Goal: Use online tool/utility: Use online tool/utility

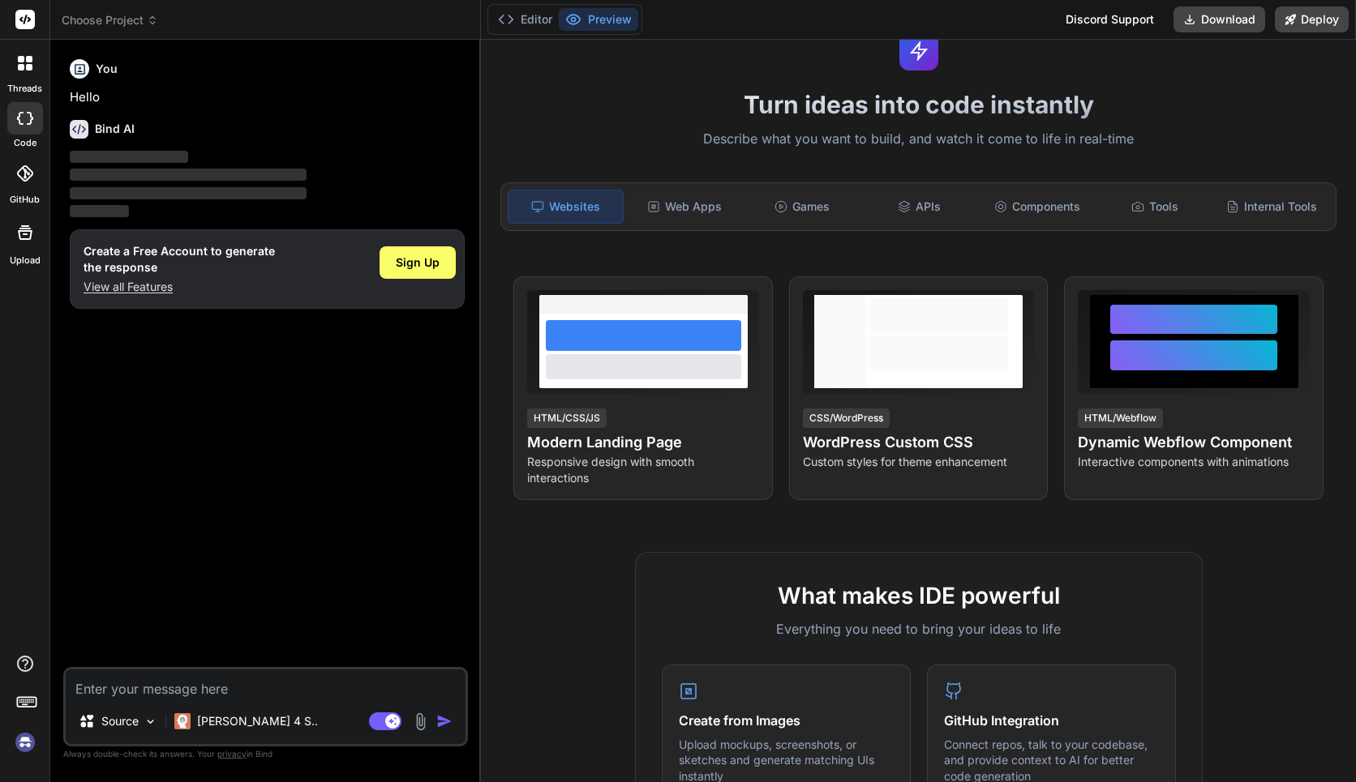
scroll to position [58, 0]
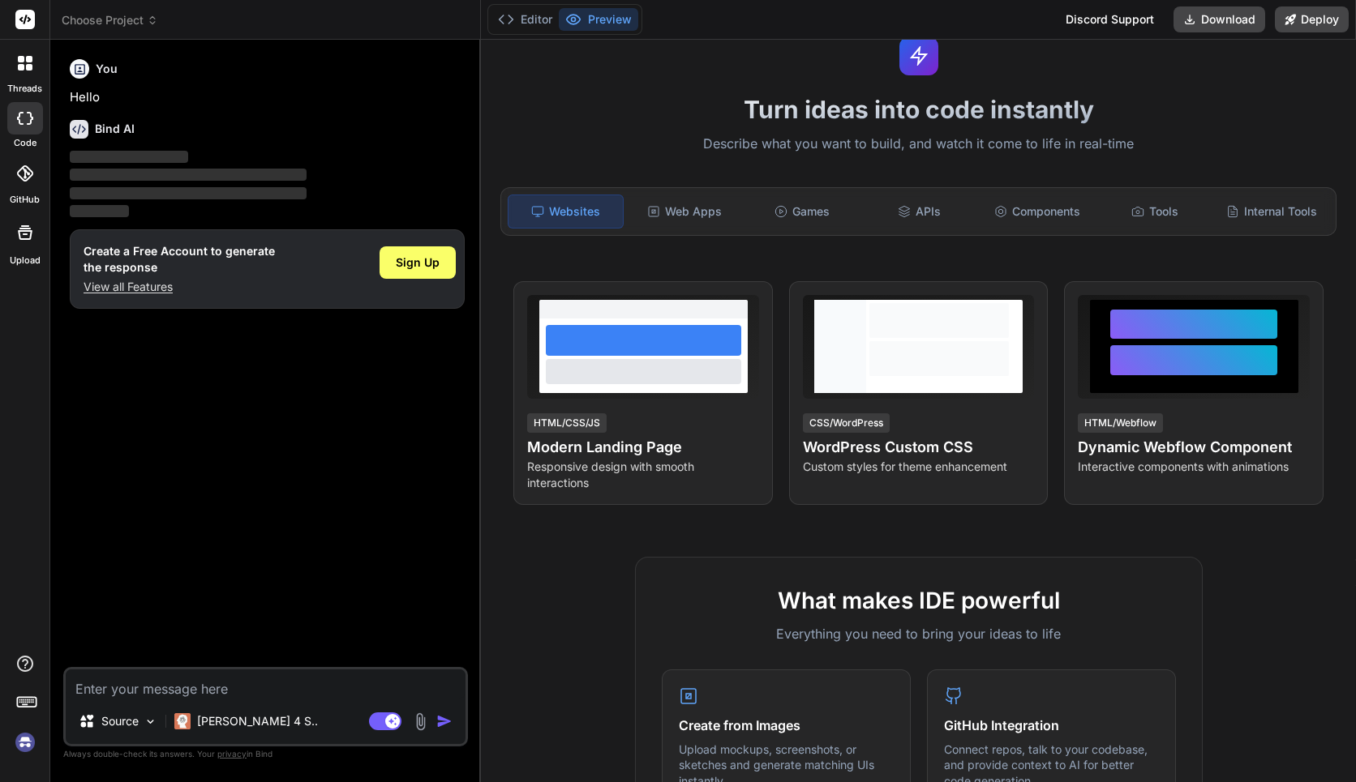
click at [83, 73] on icon at bounding box center [80, 69] width 11 height 11
click at [449, 273] on div "Sign Up" at bounding box center [417, 262] width 76 height 32
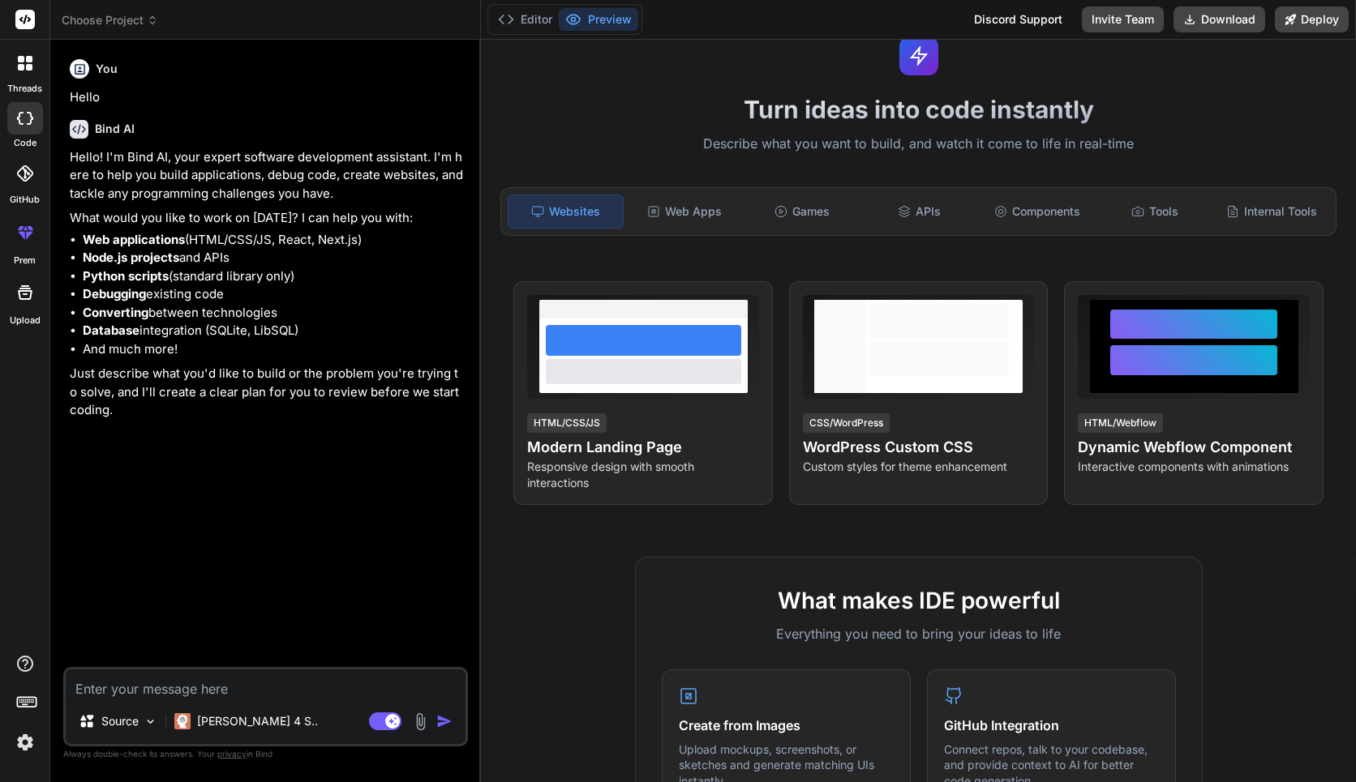
type textarea "x"
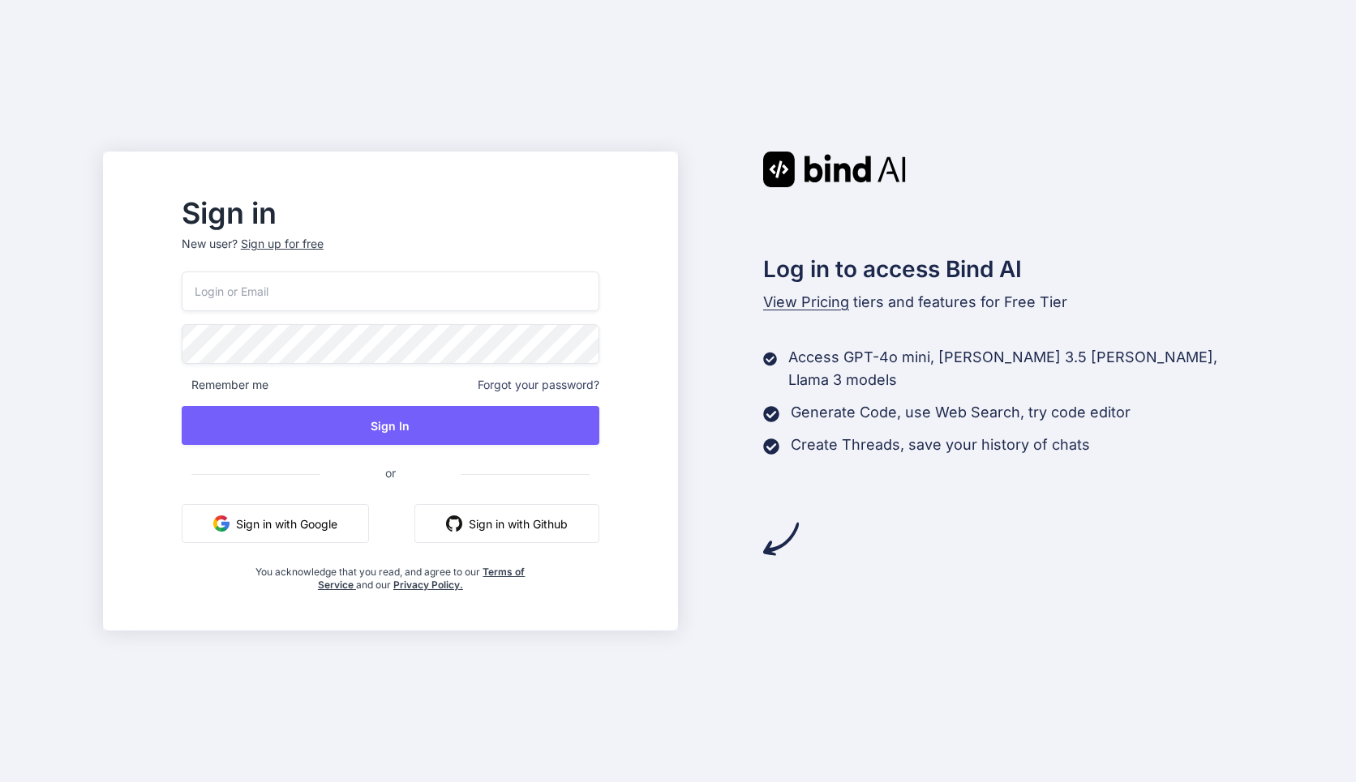
click at [369, 517] on button "Sign in with Google" at bounding box center [275, 523] width 187 height 39
click at [369, 522] on button "Sign in with Google" at bounding box center [275, 523] width 187 height 39
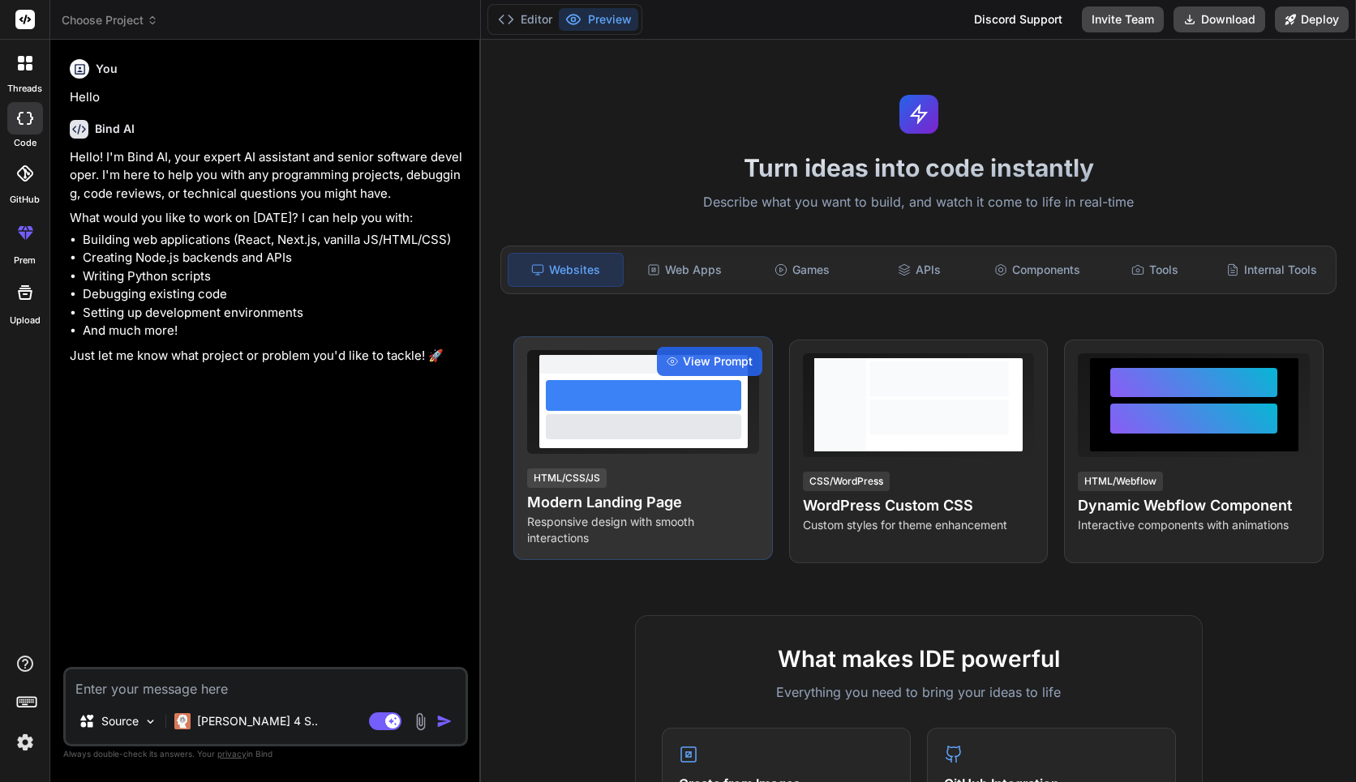
type textarea "x"
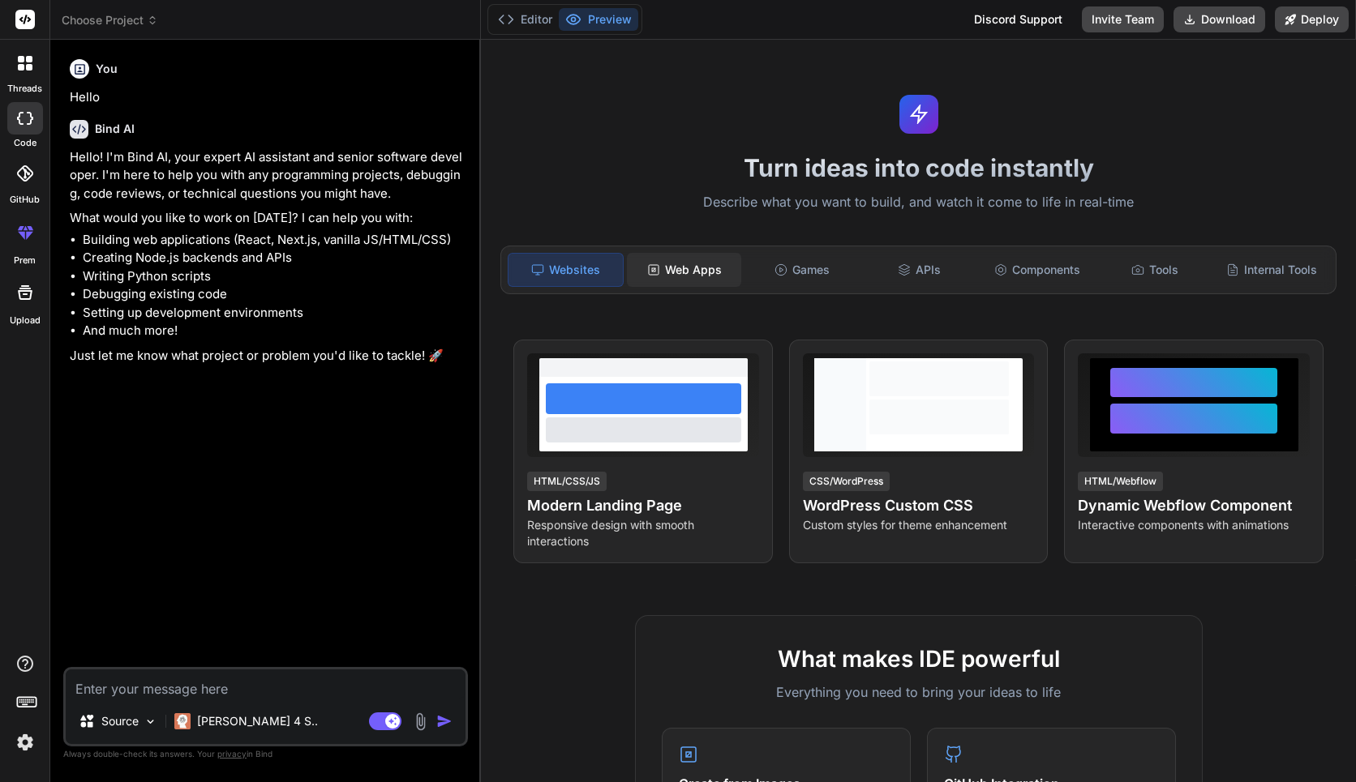
click at [705, 277] on div "Web Apps" at bounding box center [684, 270] width 114 height 34
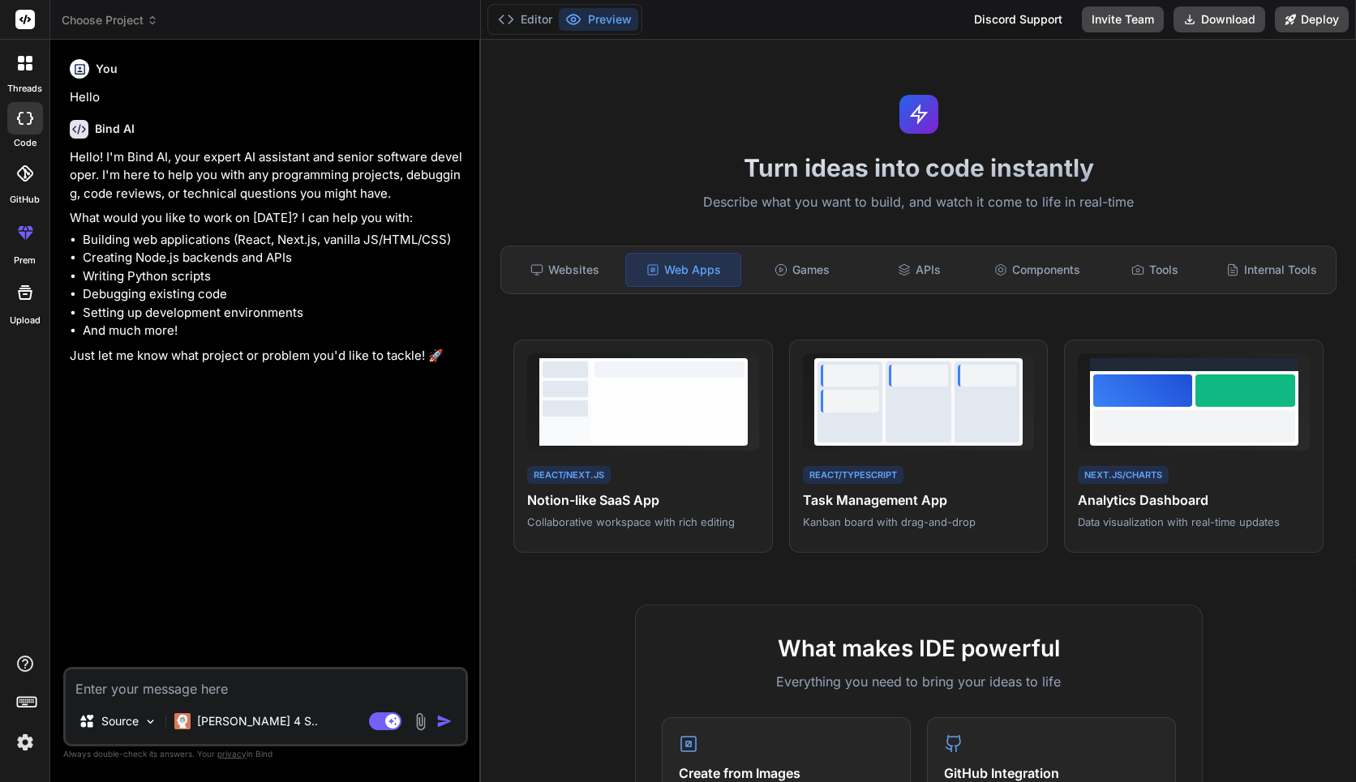
click at [315, 675] on textarea at bounding box center [266, 684] width 400 height 29
type textarea "I"
type textarea "x"
type textarea "I"
type textarea "x"
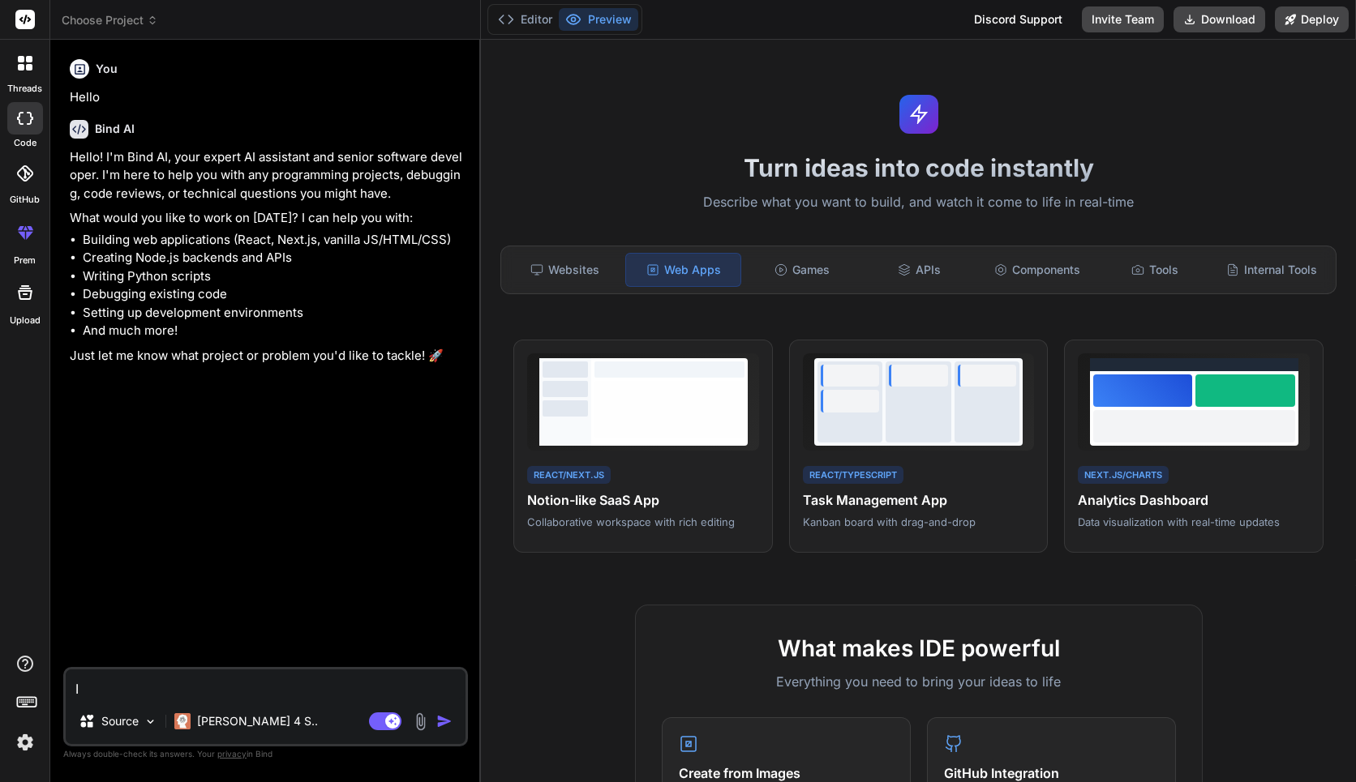
type textarea "I n"
type textarea "x"
type textarea "I ne"
type textarea "x"
type textarea "I nee"
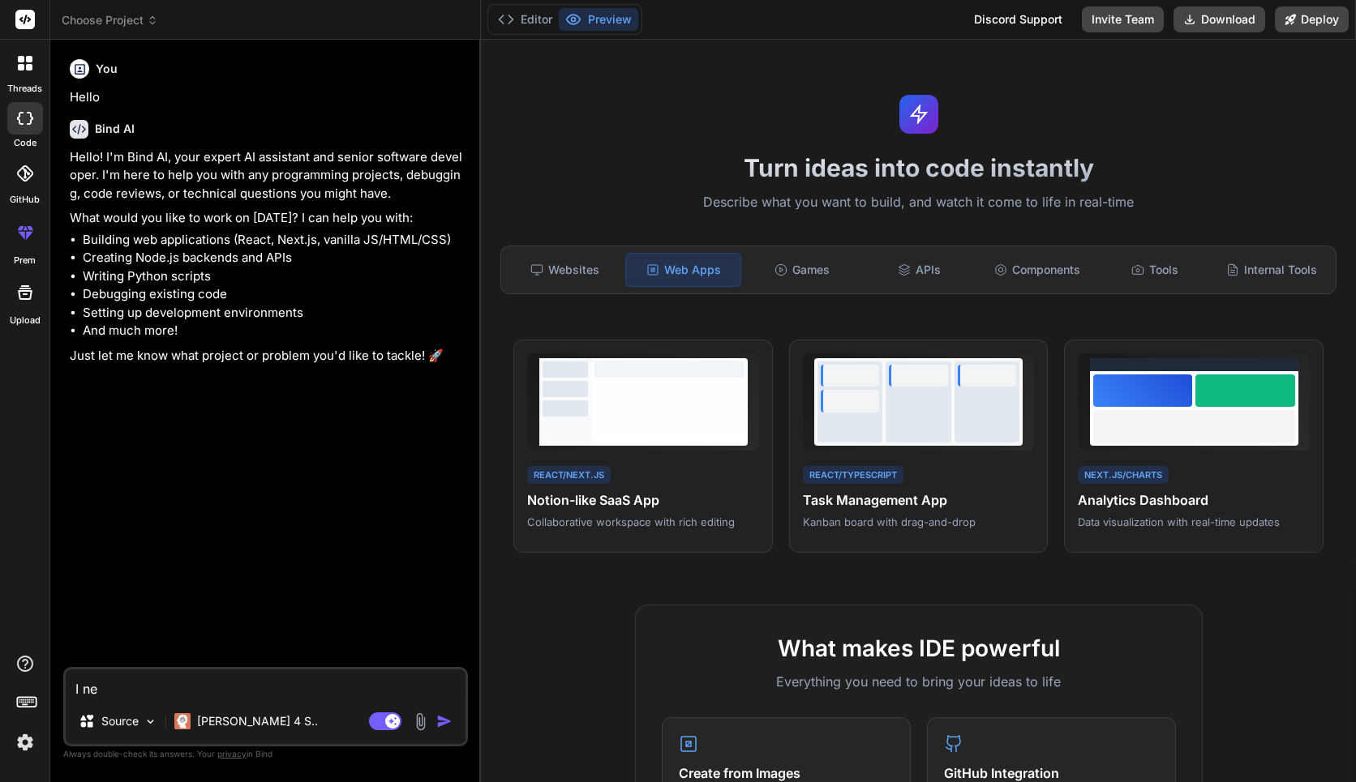
type textarea "x"
type textarea "I need"
type textarea "x"
type textarea "I need"
type textarea "x"
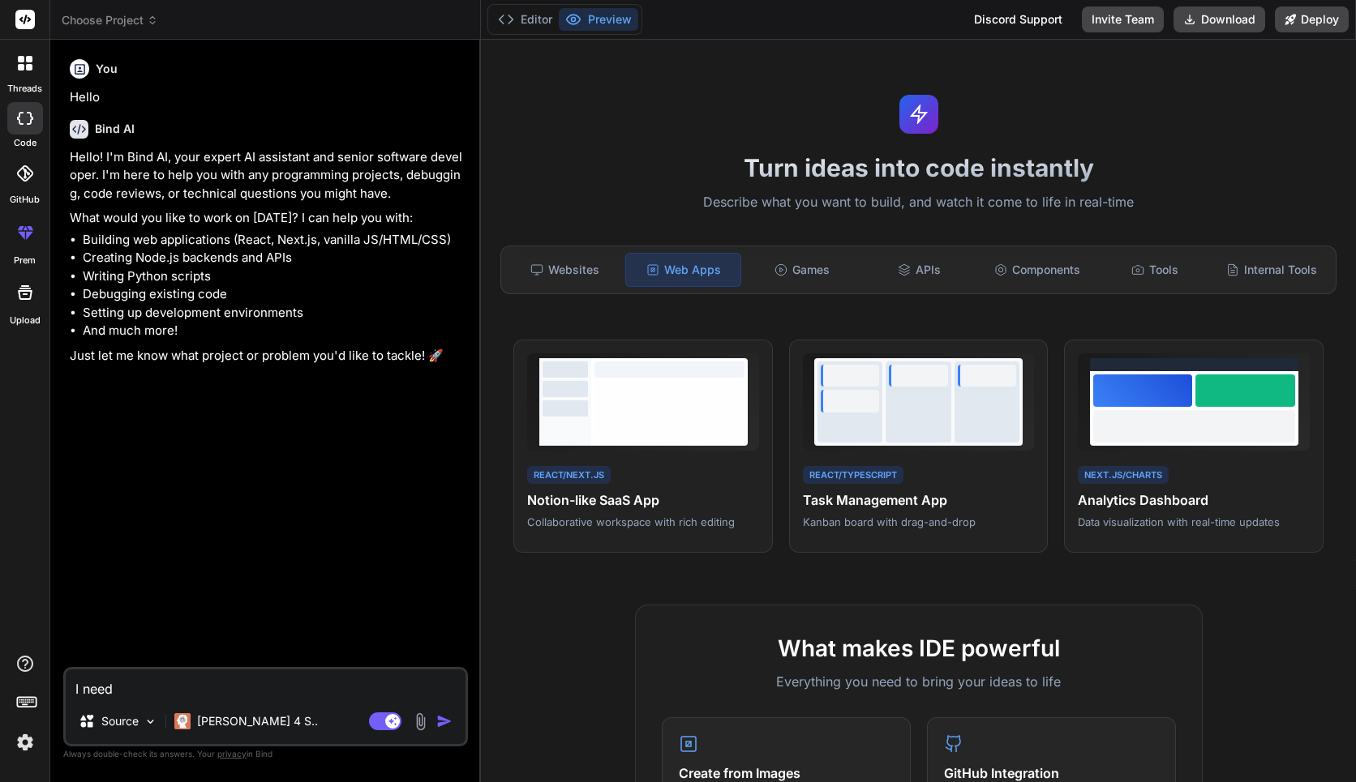
type textarea "I need y"
type textarea "x"
type textarea "I need yo"
type textarea "x"
type textarea "I need you"
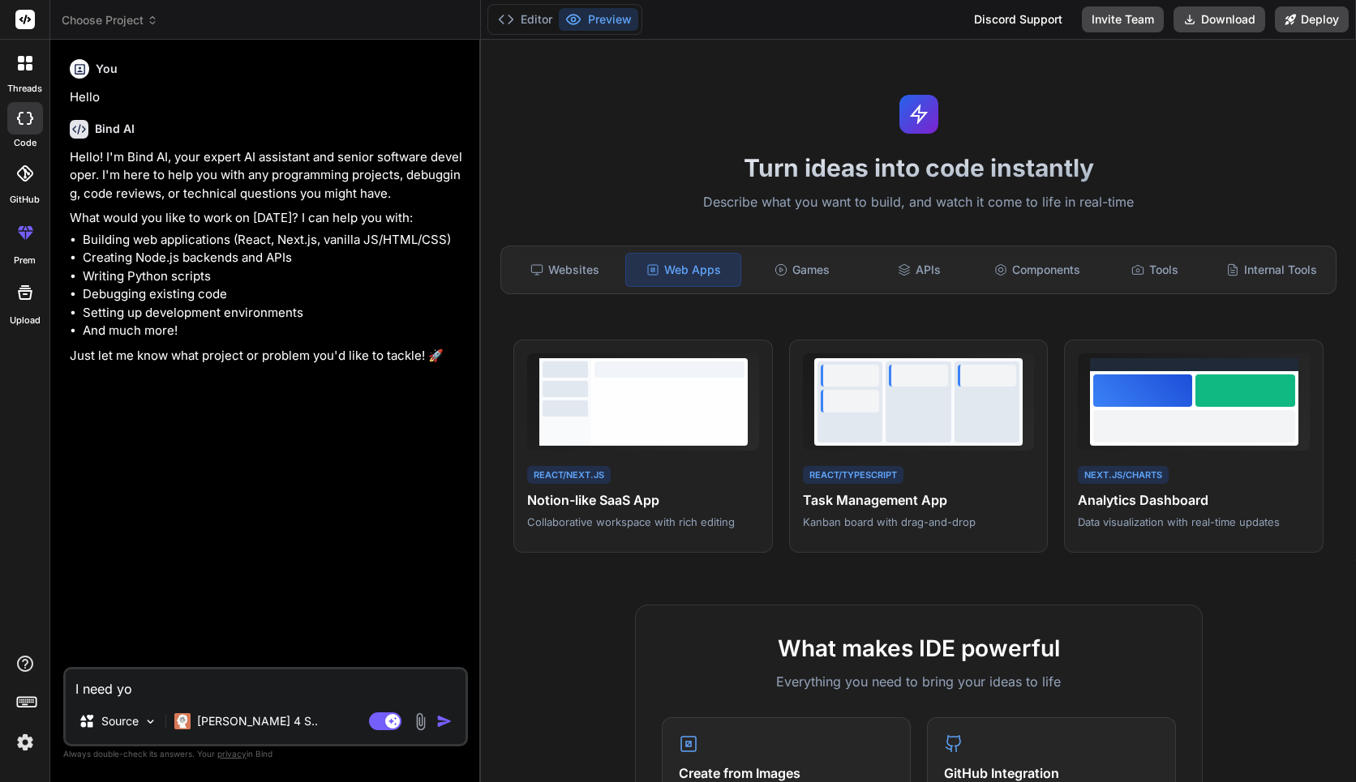
type textarea "x"
type textarea "I need you"
type textarea "x"
type textarea "I need you t"
type textarea "x"
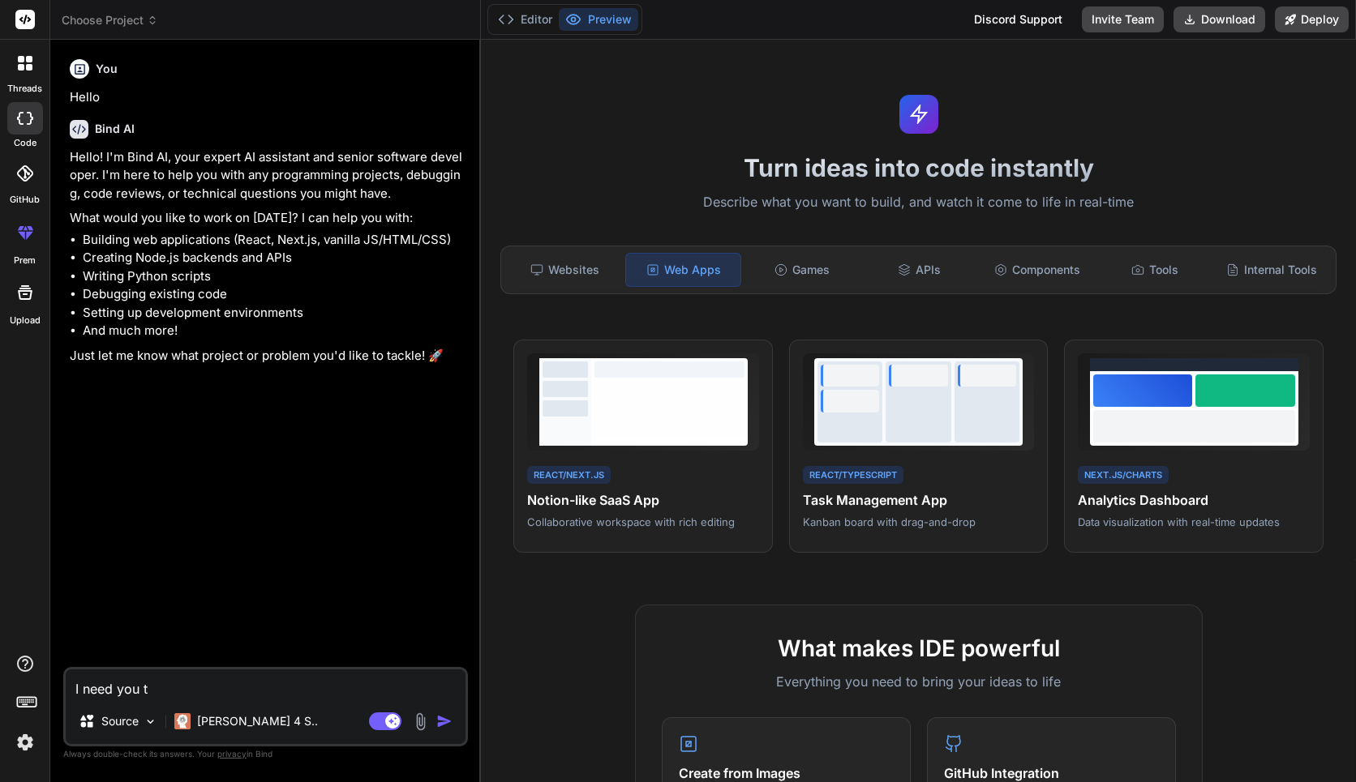
type textarea "I need you to"
type textarea "x"
type textarea "I need you to"
type textarea "x"
type textarea "I need you to b"
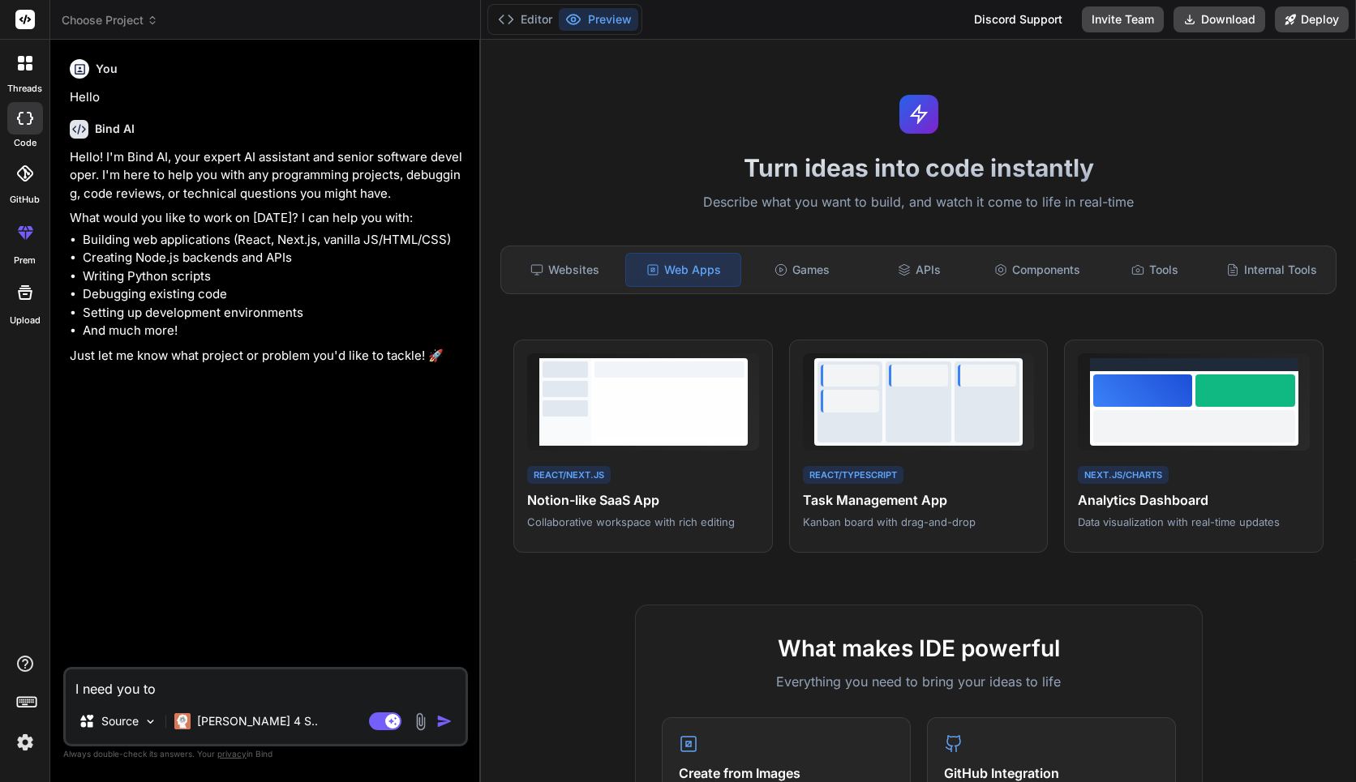
type textarea "x"
type textarea "I need you to bu"
type textarea "x"
type textarea "I need you to bui"
type textarea "x"
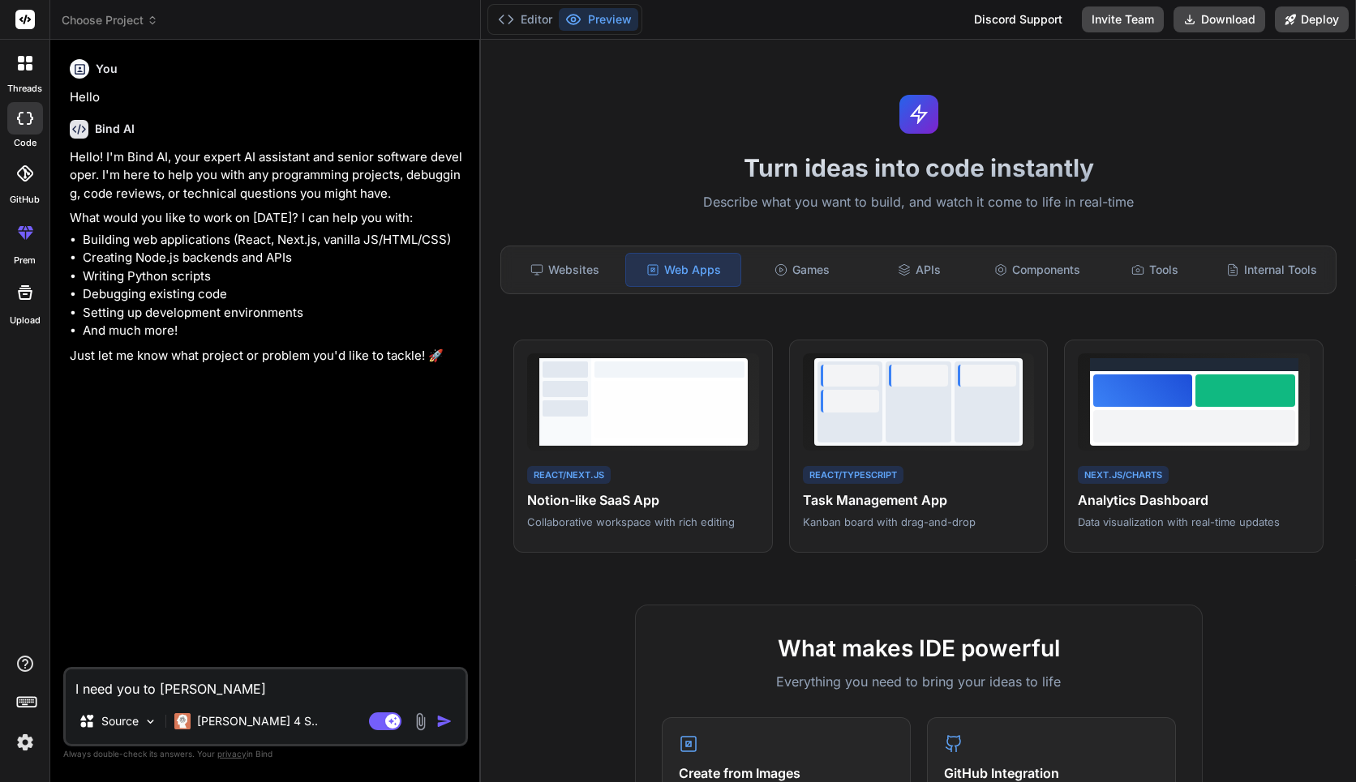
type textarea "I need you to buil"
type textarea "x"
type textarea "I need you to build"
type textarea "x"
type textarea "I need you to build"
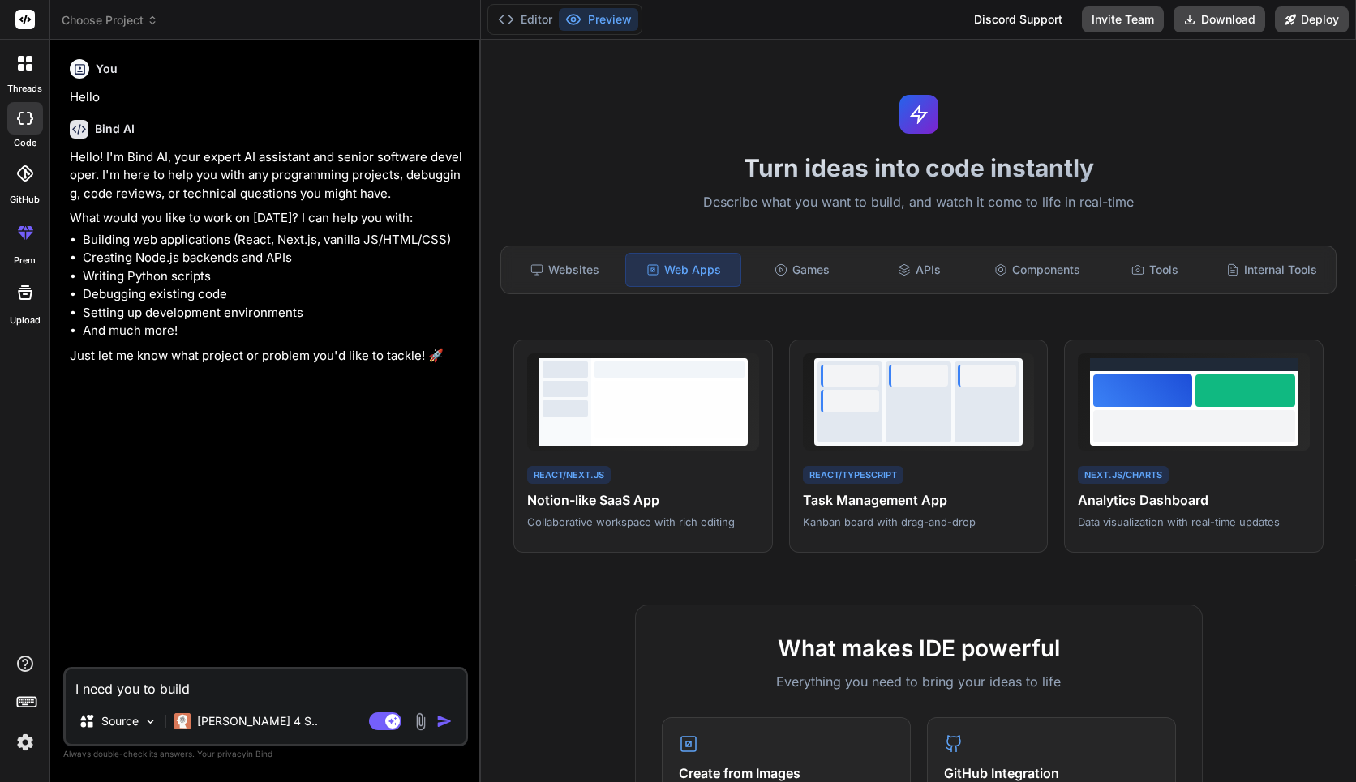
type textarea "x"
type textarea "I need you to build m"
type textarea "x"
type textarea "I need you to build me"
type textarea "x"
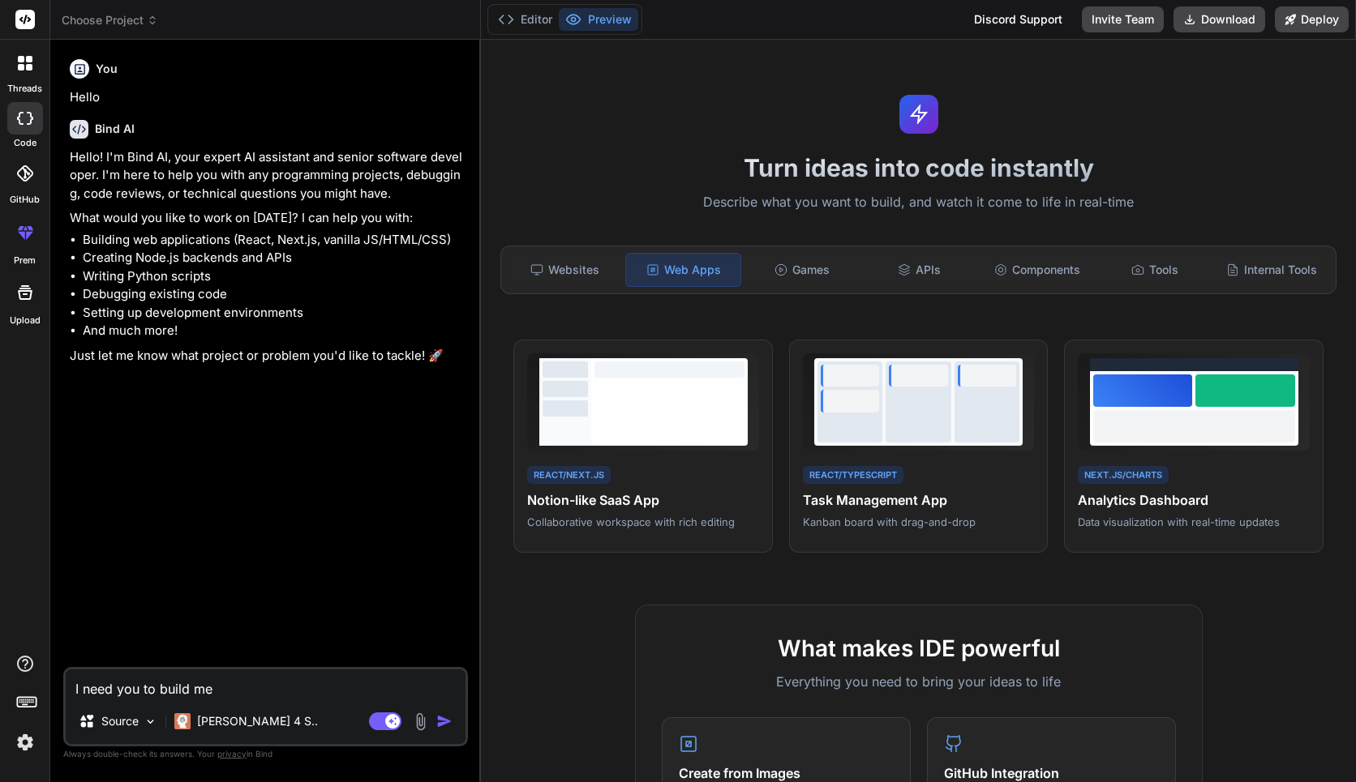
type textarea "I need you to build me"
type textarea "x"
type textarea "I need you to build me a"
type textarea "x"
type textarea "I need you to build me a"
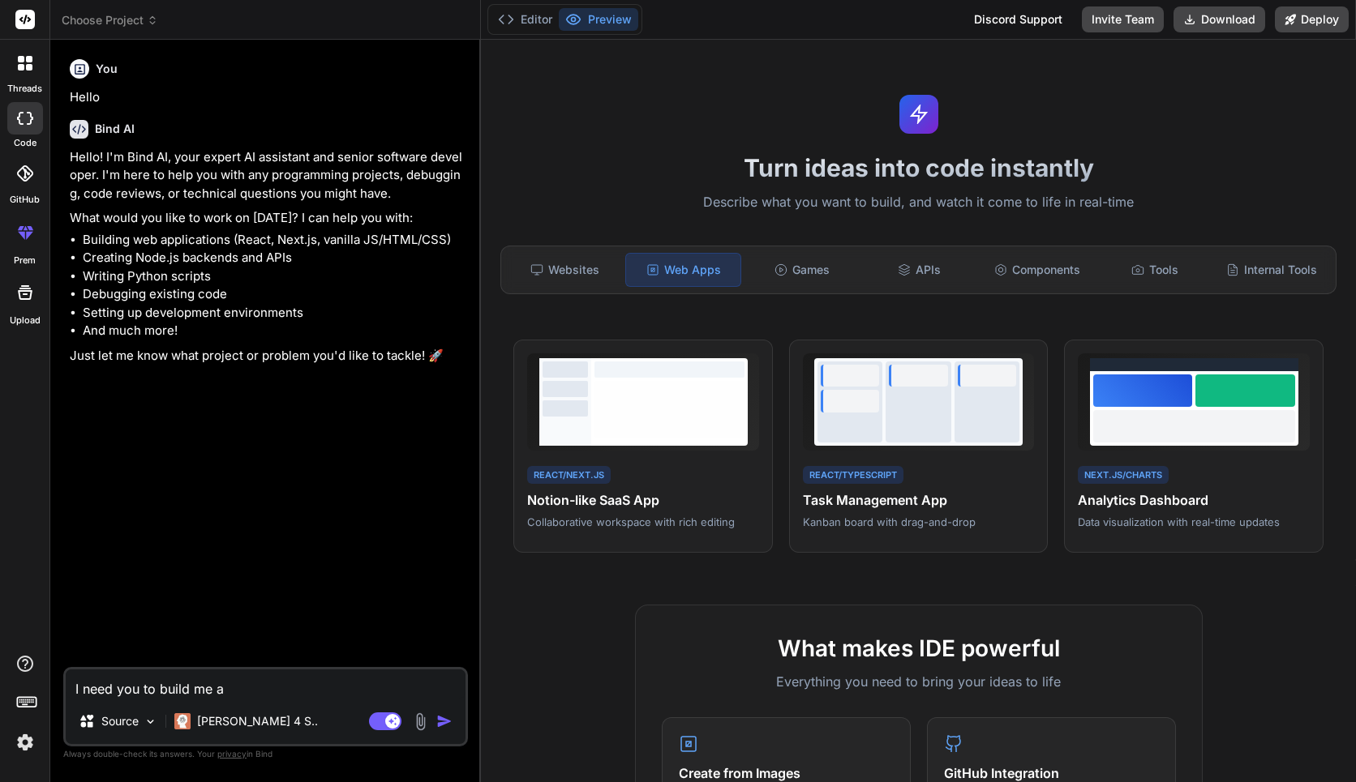
type textarea "x"
type textarea "I need you to build me a"
type textarea "x"
type textarea "I need you to build me an"
type textarea "x"
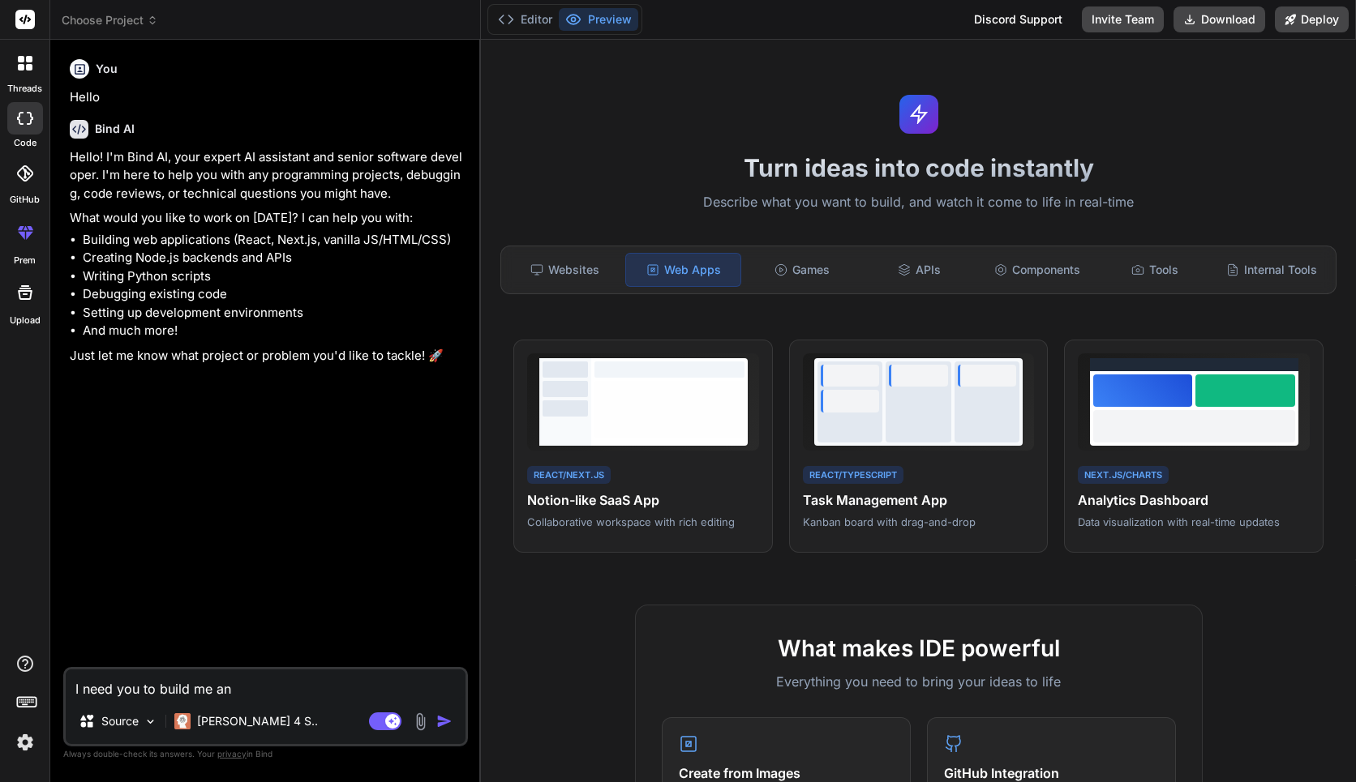
type textarea "I need you to build me an"
type textarea "x"
type textarea "I need you to build me an l"
type textarea "x"
type textarea "I need you to build me an lm"
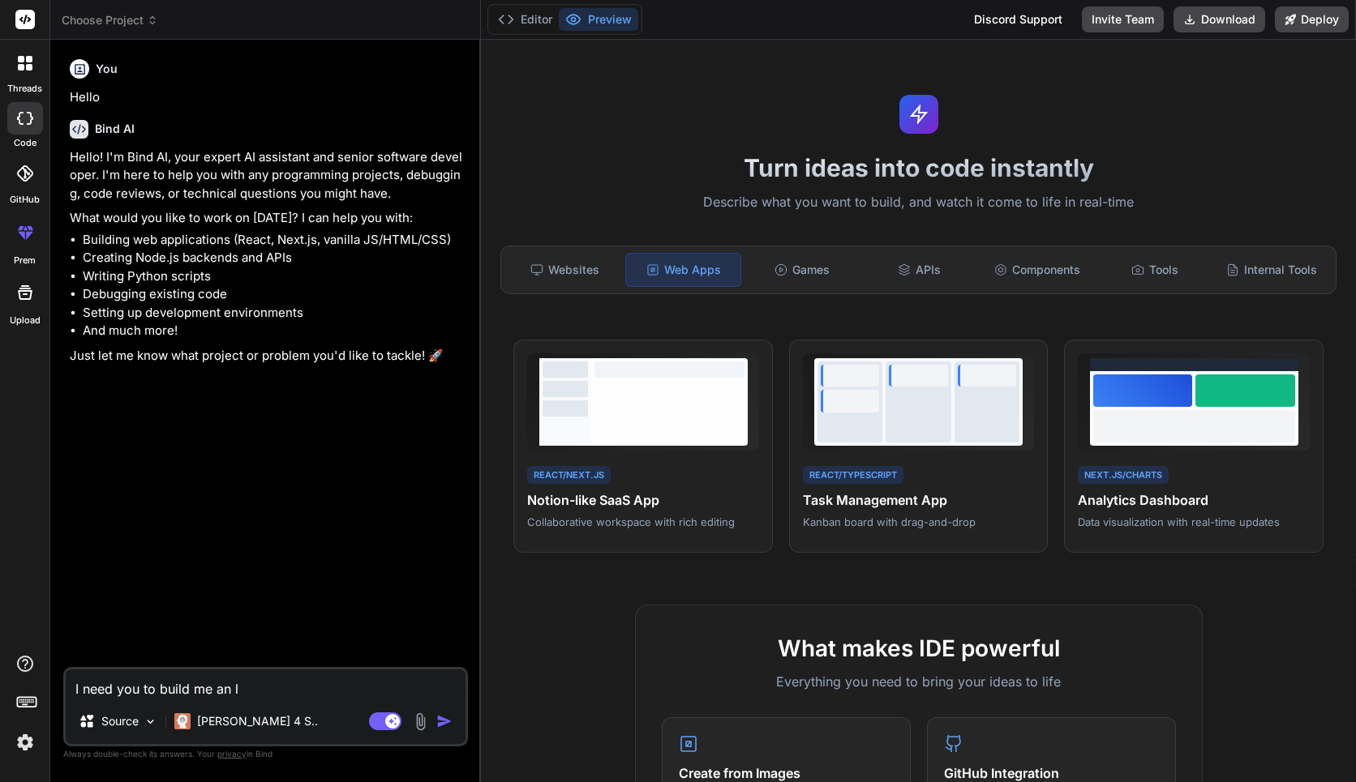
type textarea "x"
type textarea "I need you to build me an lms"
type textarea "x"
type textarea "I need you to build me an lms"
type textarea "x"
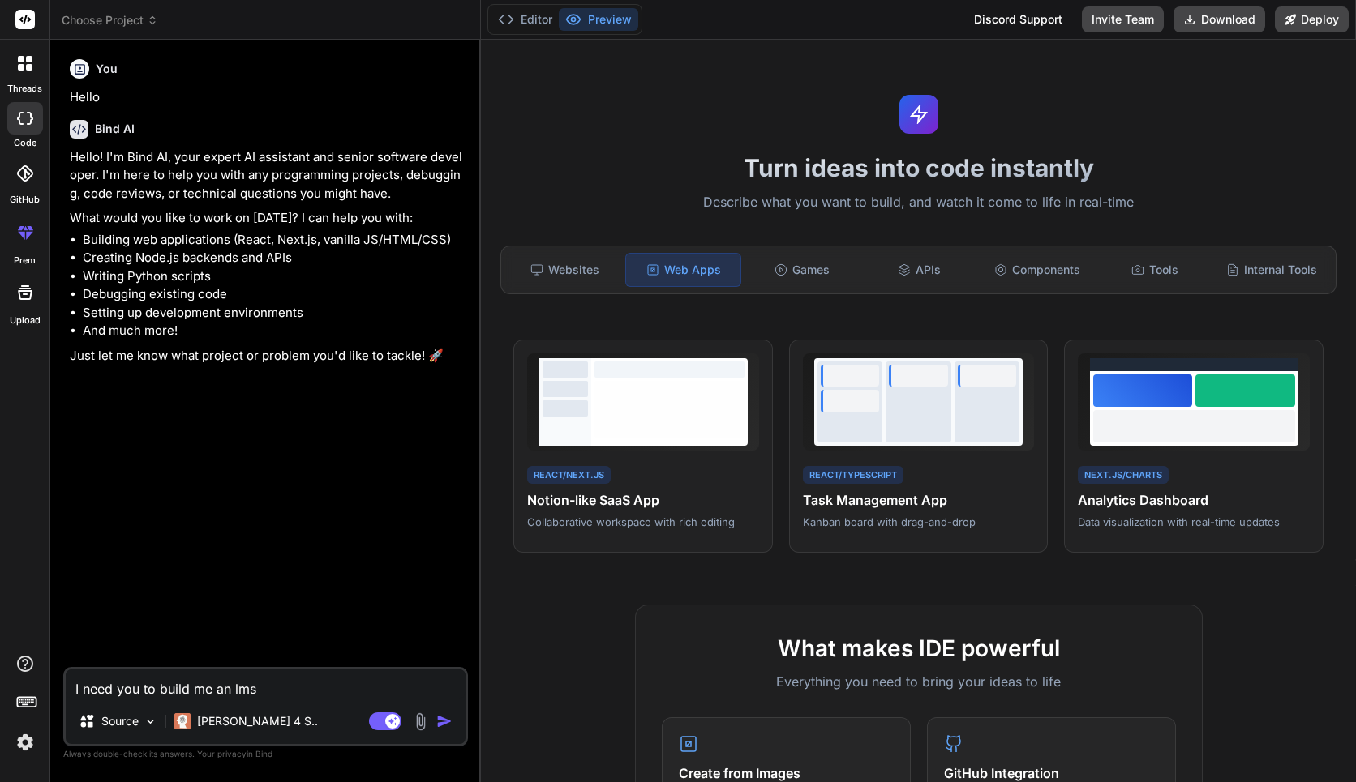
type textarea "I need you to build me an lms w"
type textarea "x"
type textarea "I need you to build me an lms wh"
type textarea "x"
type textarea "I need you to build me an lms whe"
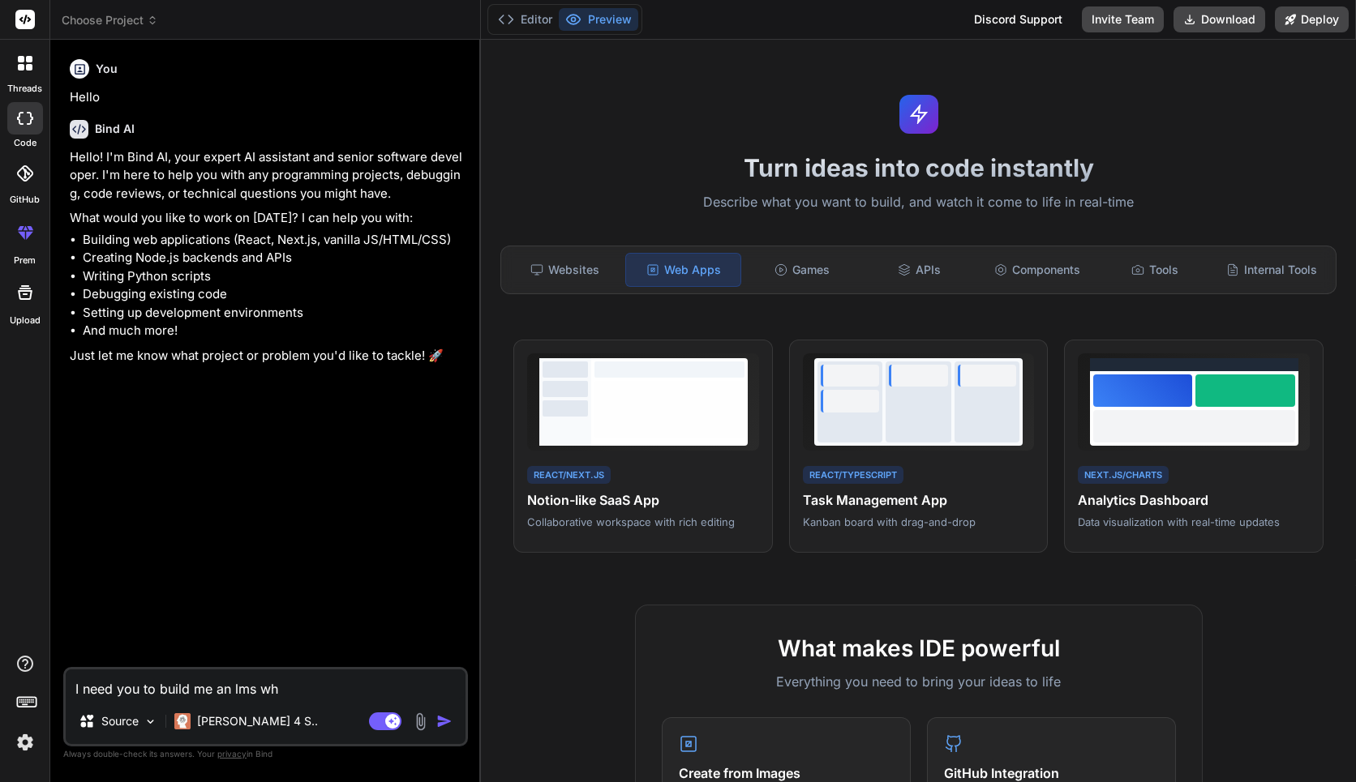
type textarea "x"
type textarea "I need you to build me an lms wher"
type textarea "x"
type textarea "I need you to build me an lms where"
type textarea "x"
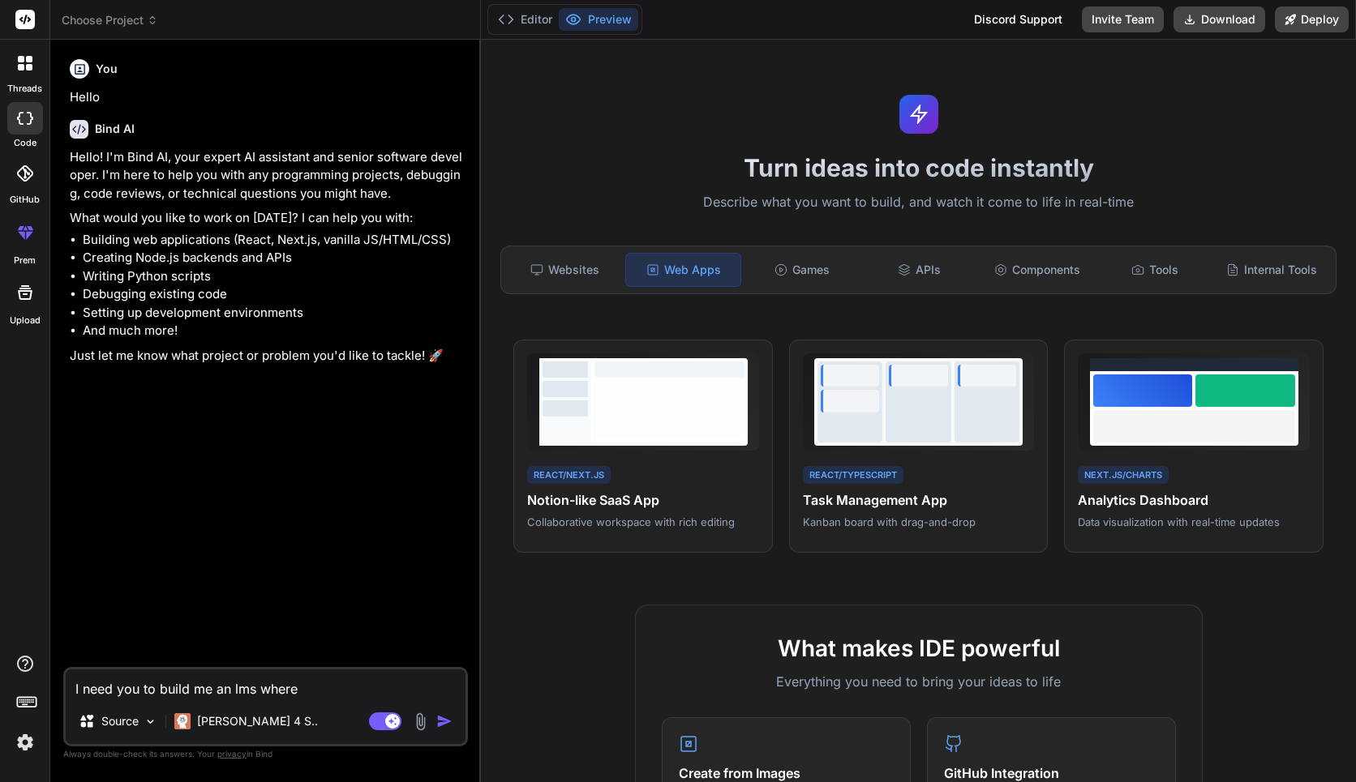
type textarea "I need you to build me an lms where"
type textarea "x"
type textarea "I need you to build me an lms where t"
type textarea "x"
type textarea "I need you to build me an lms where te"
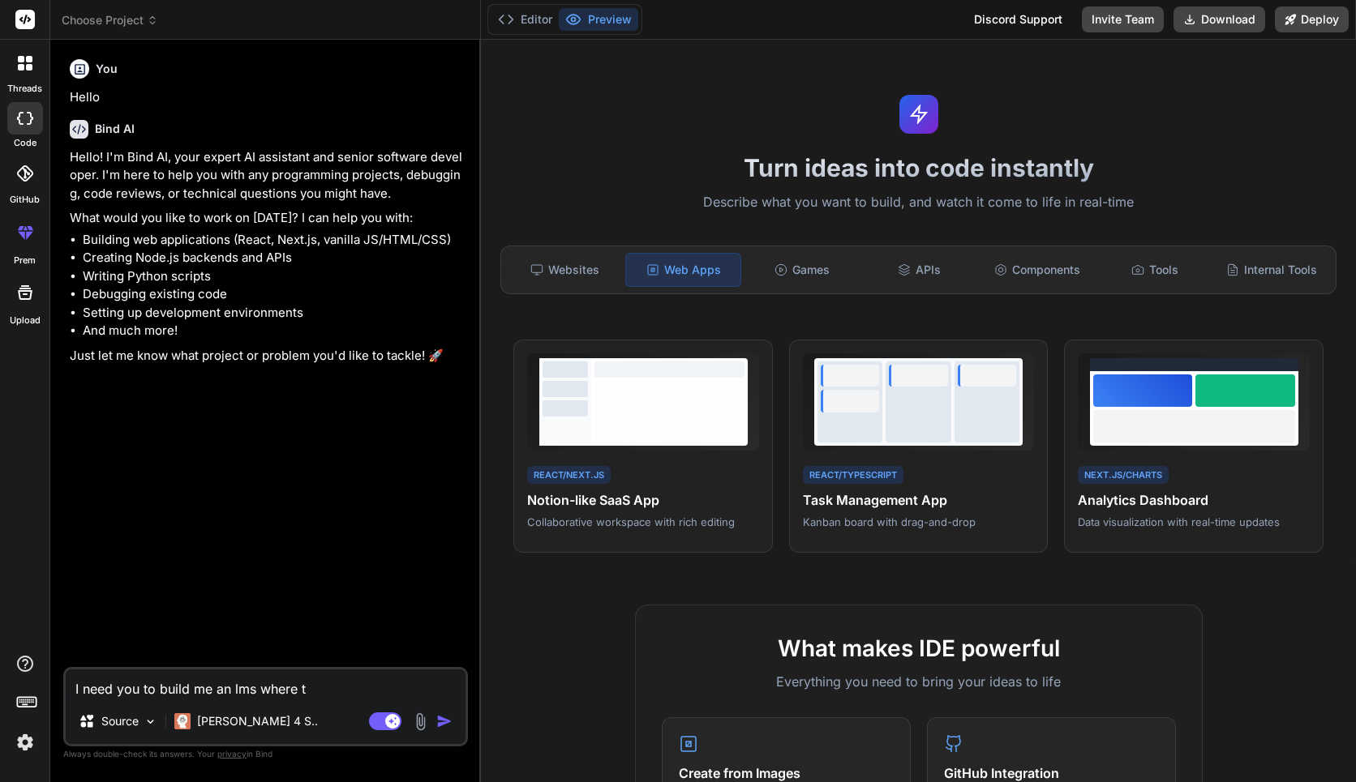
type textarea "x"
type textarea "I need you to build me an lms where tea"
type textarea "x"
type textarea "I need you to build me an lms where teac"
type textarea "x"
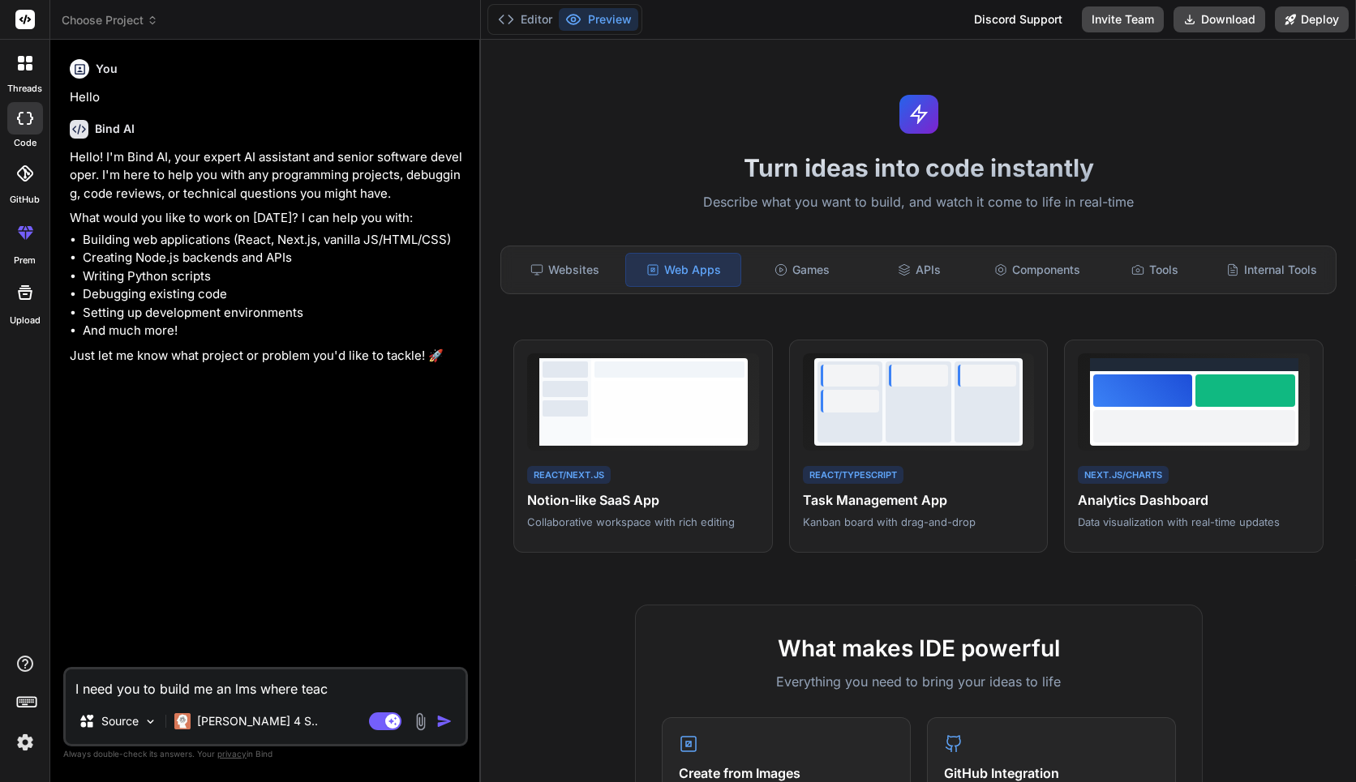
type textarea "I need you to build me an lms where teach"
type textarea "x"
type textarea "I need you to build me an lms where teache"
type textarea "x"
type textarea "I need you to build me an lms where teacher"
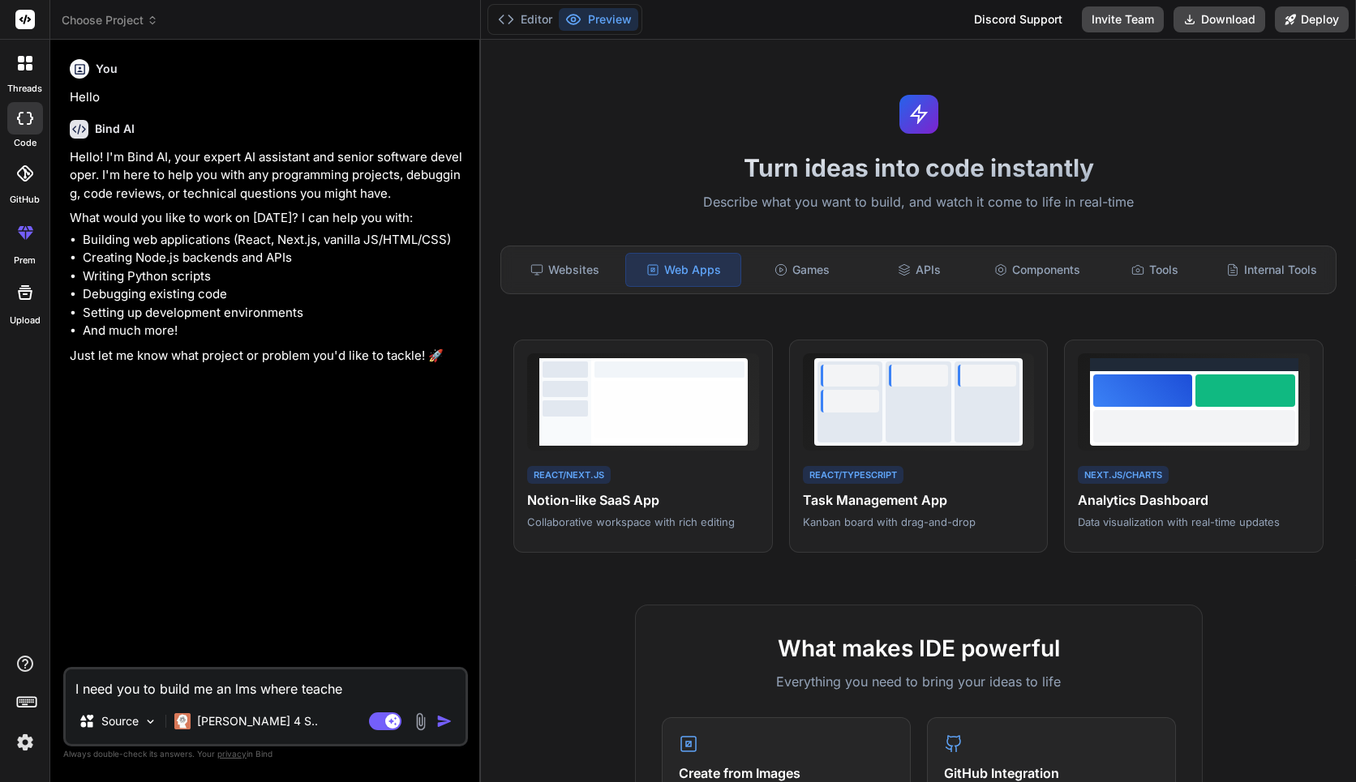
type textarea "x"
type textarea "I need you to build me an lms where teacher"
type textarea "x"
type textarea "I need you to build me an lms where teacher c"
type textarea "x"
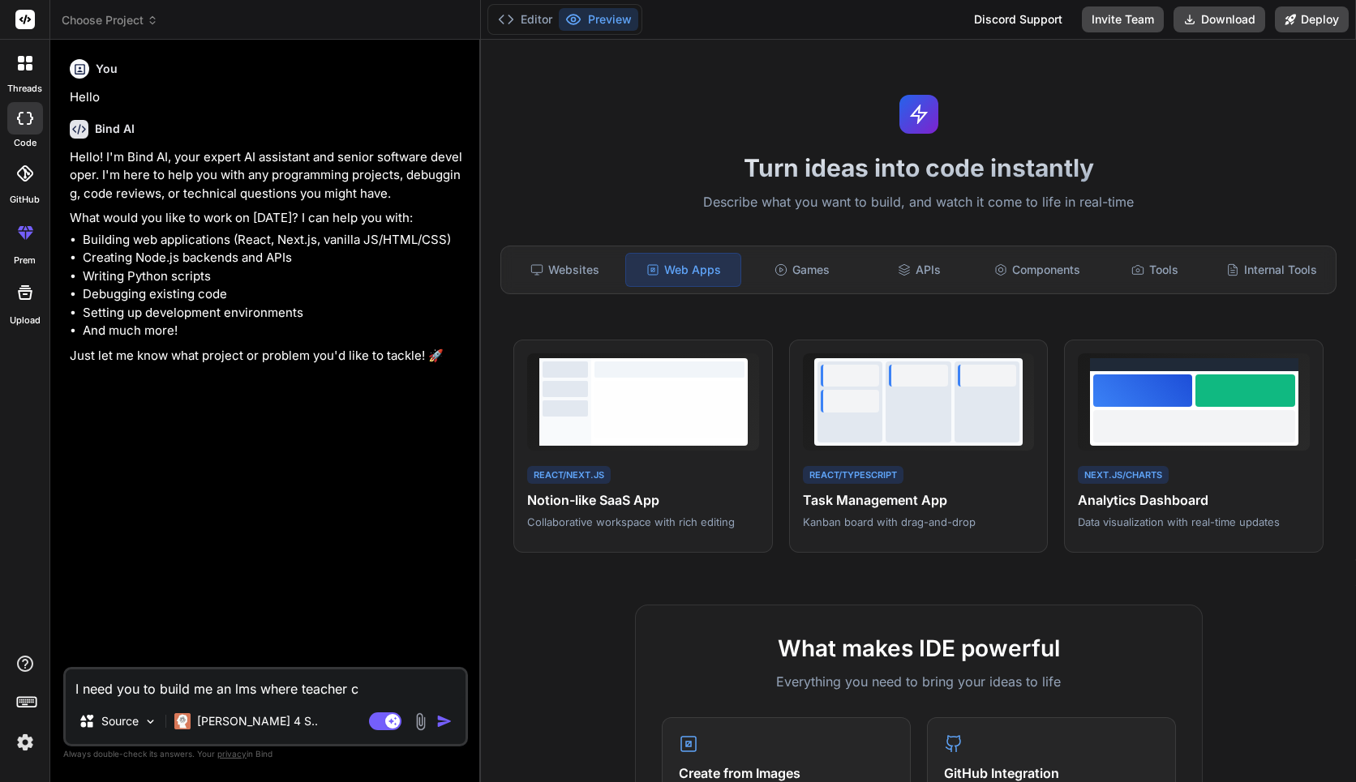
type textarea "I need you to build me an lms where teacher ca"
type textarea "x"
type textarea "I need you to build me an lms where teacher can"
type textarea "x"
type textarea "I need you to build me an lms where teacher can"
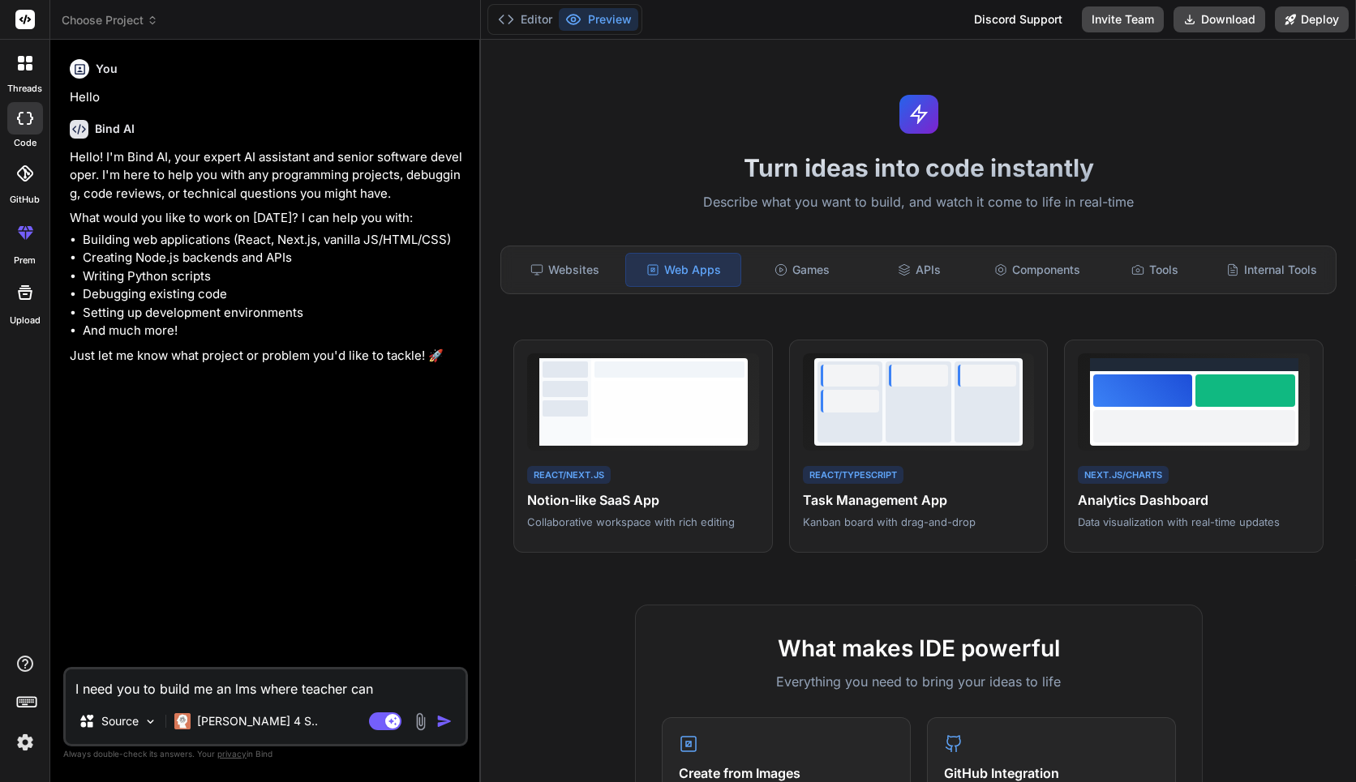
type textarea "x"
type textarea "I need you to build me an lms where teacher can c"
type textarea "x"
type textarea "I need you to build me an lms where teacher can cr"
type textarea "x"
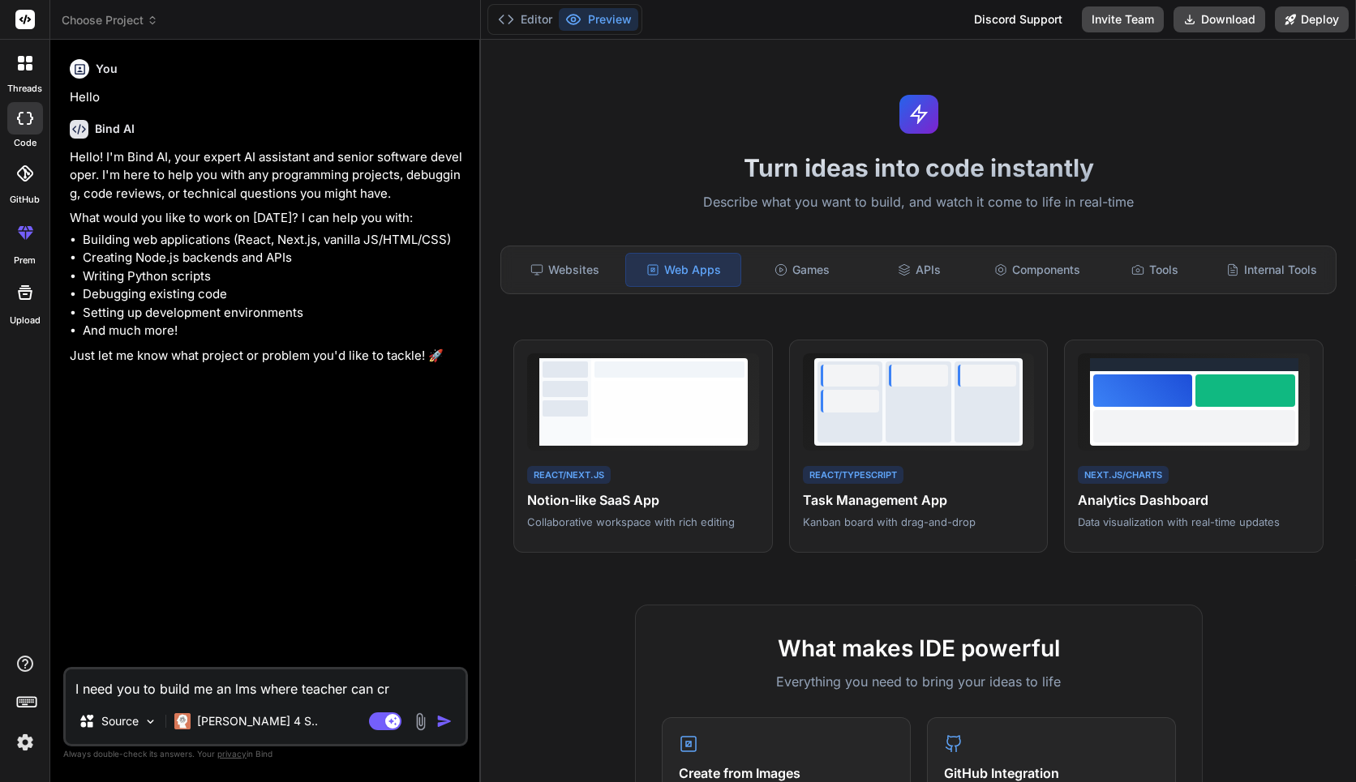
type textarea "I need you to build me an lms where teacher can cre"
type textarea "x"
type textarea "I need you to build me an lms where teacher can crea"
type textarea "x"
type textarea "I need you to build me an lms where teacher can creat"
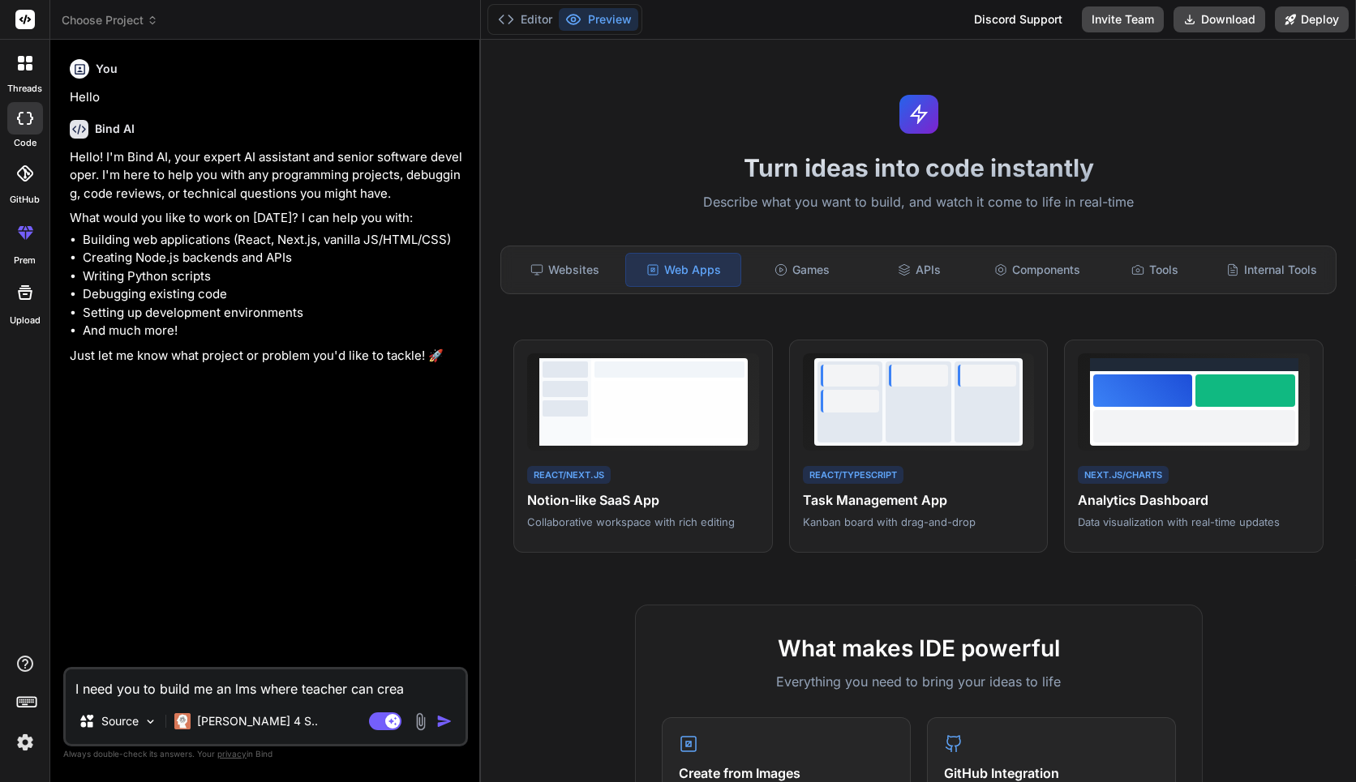
type textarea "x"
type textarea "I need you to build me an lms where teacher can create"
type textarea "x"
type textarea "I need you to build me an lms where teacher can create"
type textarea "x"
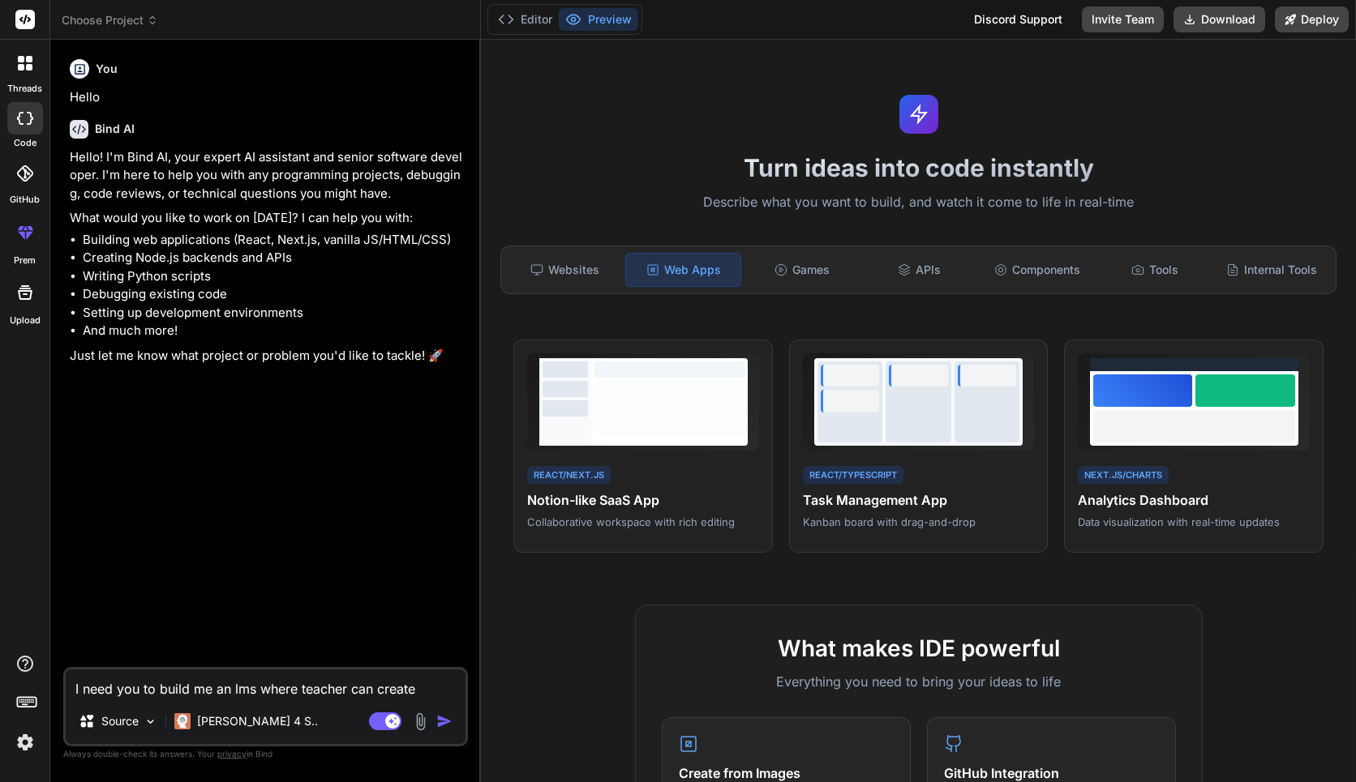
type textarea "I need you to build me an lms where teacher can create s"
type textarea "x"
type textarea "I need you to build me an lms where teacher can create su"
type textarea "x"
type textarea "I need you to build me an lms where teacher can create sub"
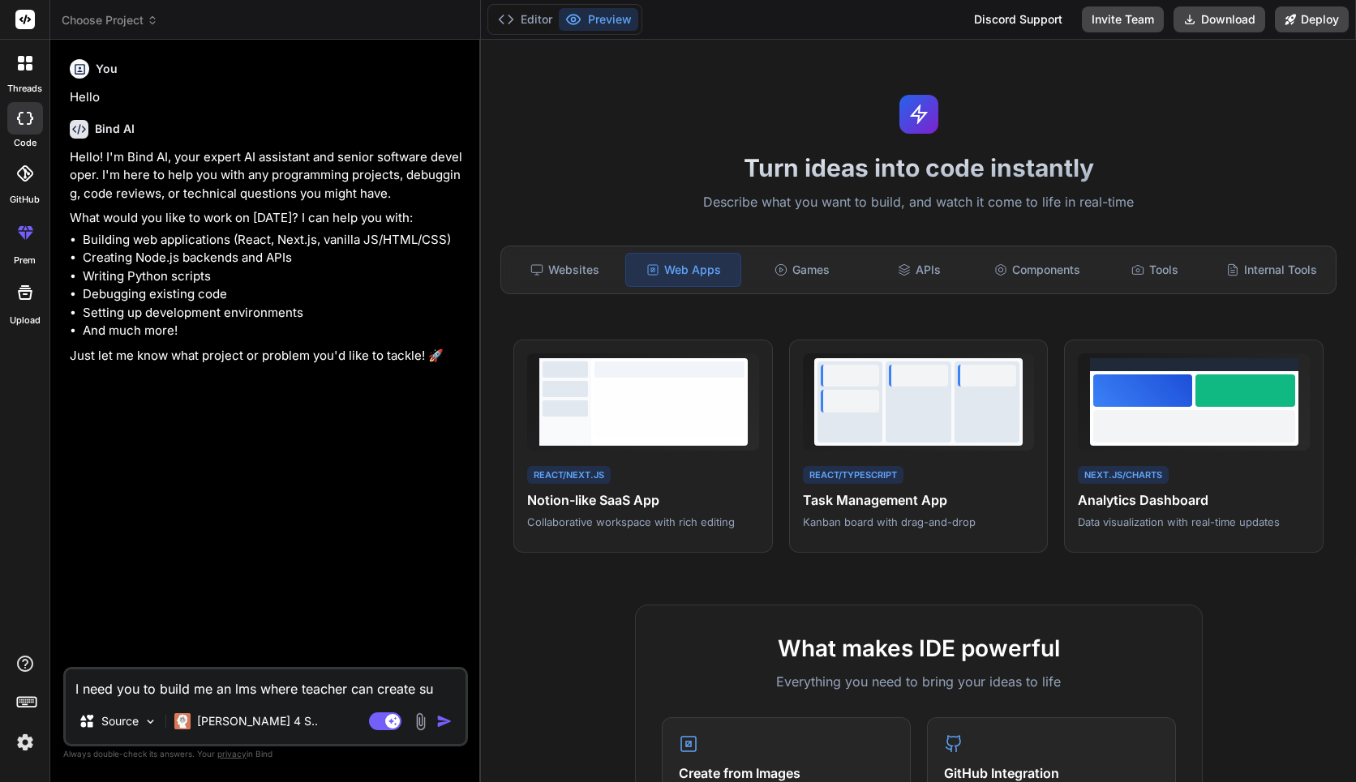
type textarea "x"
type textarea "I need you to build me an lms where teacher can create subj"
type textarea "x"
type textarea "I need you to build me an lms where teacher can create subje"
type textarea "x"
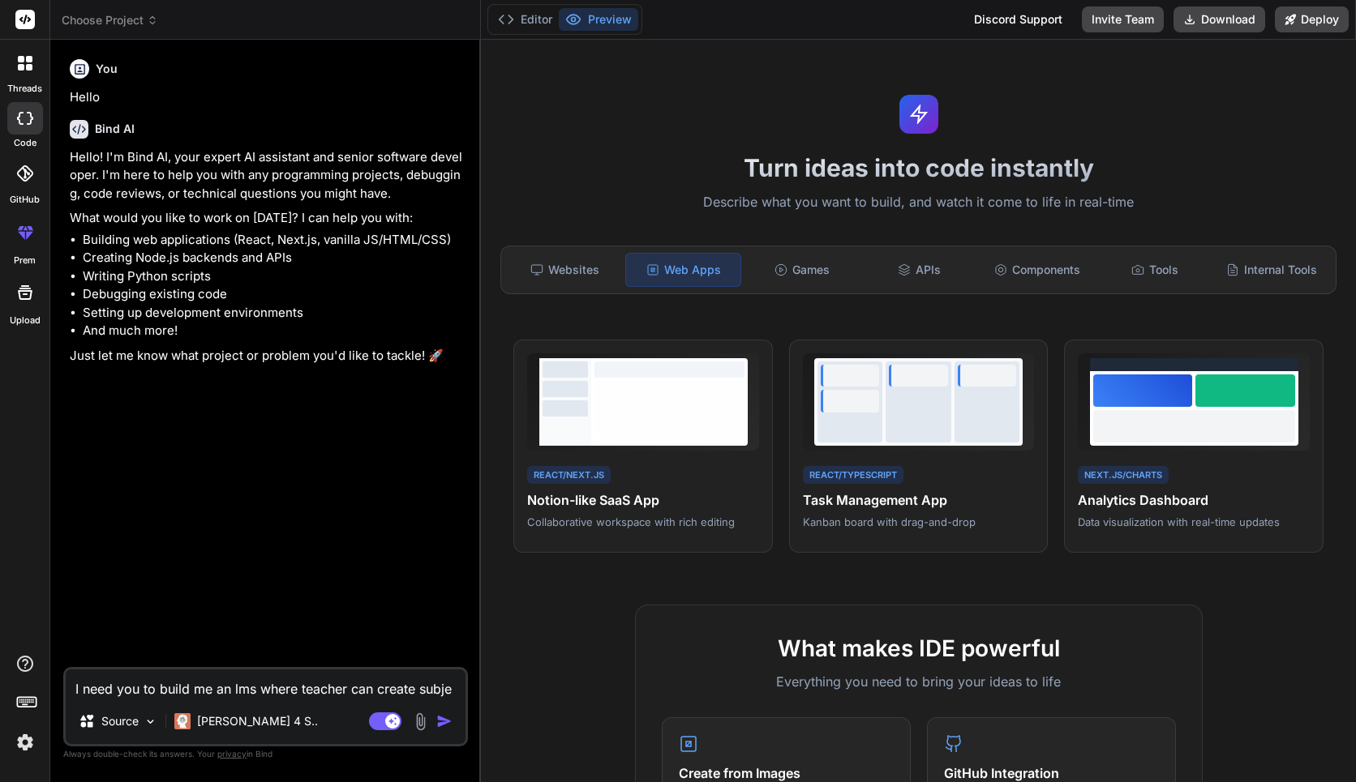
type textarea "I need you to build me an lms where teacher can create subjec"
type textarea "x"
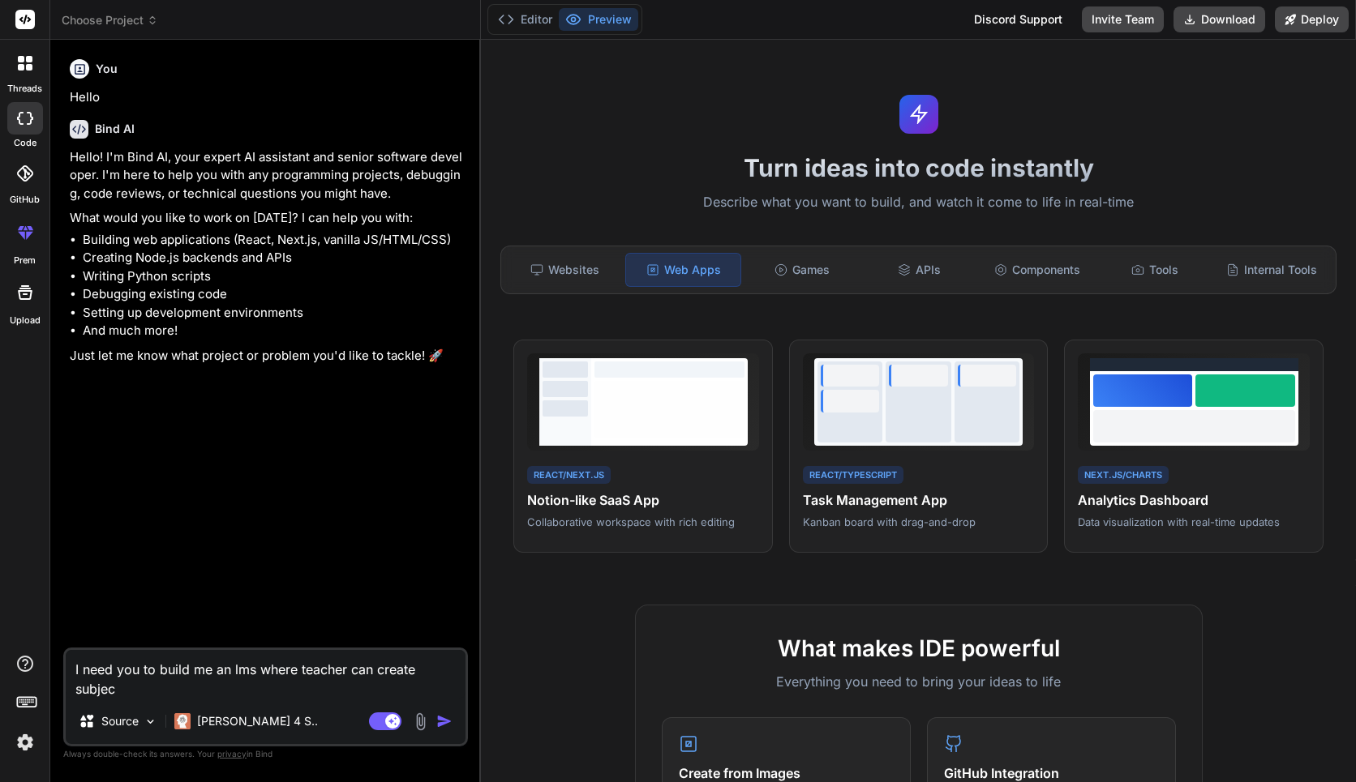
type textarea "I need you to build me an lms where teacher can create subject"
type textarea "x"
type textarea "I need you to build me an lms where teacher can create subject"
type textarea "x"
type textarea "I need you to build me an lms where teacher can create subject a"
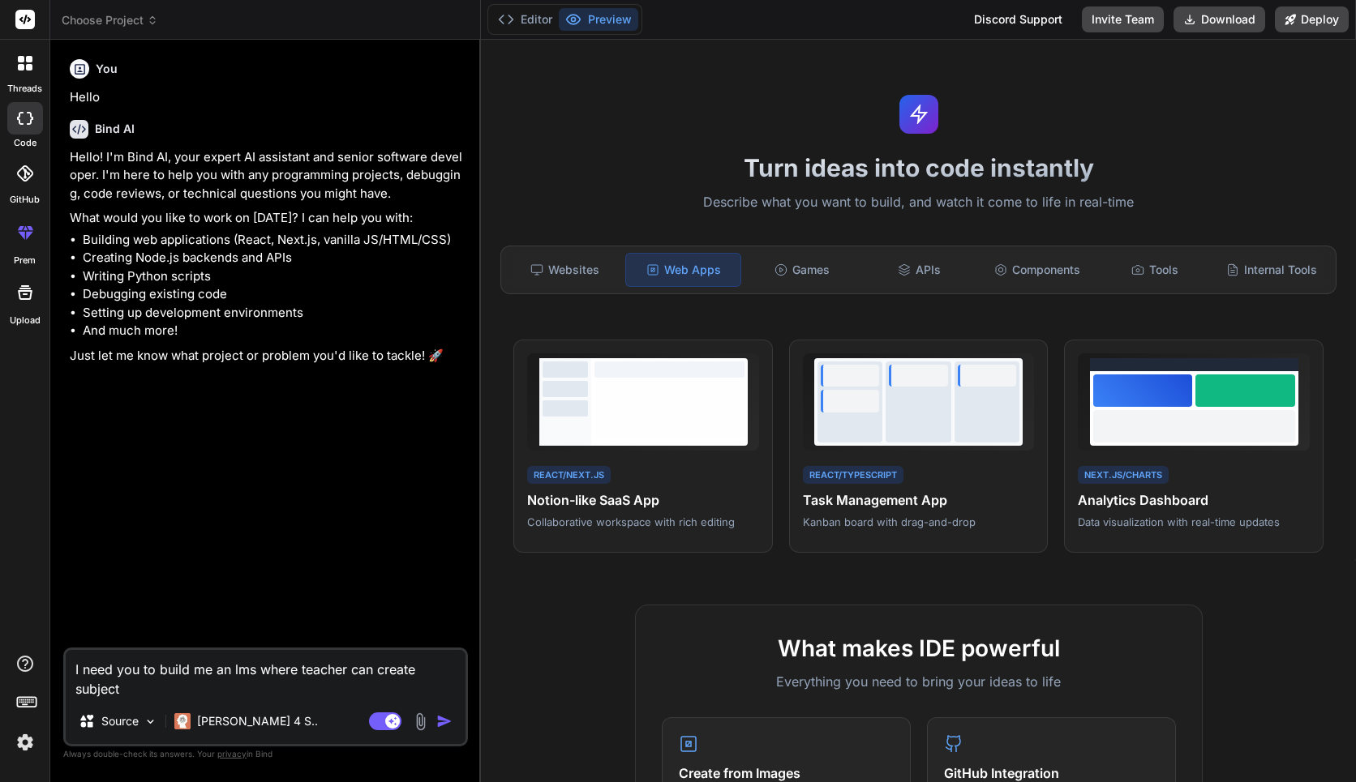
type textarea "x"
type textarea "I need you to build me an lms where teacher can create subject an"
type textarea "x"
type textarea "I need you to build me an lms where teacher can create subject and"
type textarea "x"
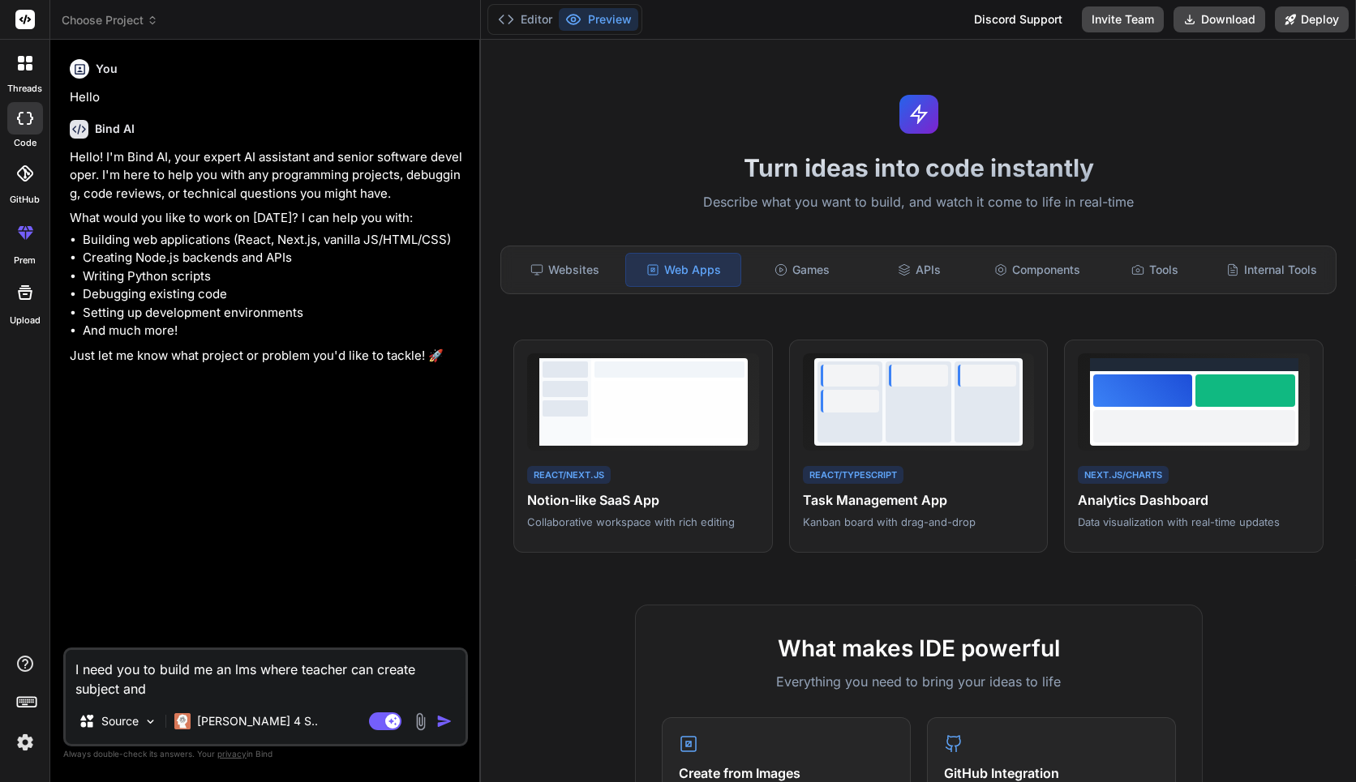
type textarea "I need you to build me an lms where teacher can create subject and"
type textarea "x"
type textarea "I need you to build me an lms where teacher can create subject and s"
type textarea "x"
type textarea "I need you to build me an lms where teacher can create subject and st"
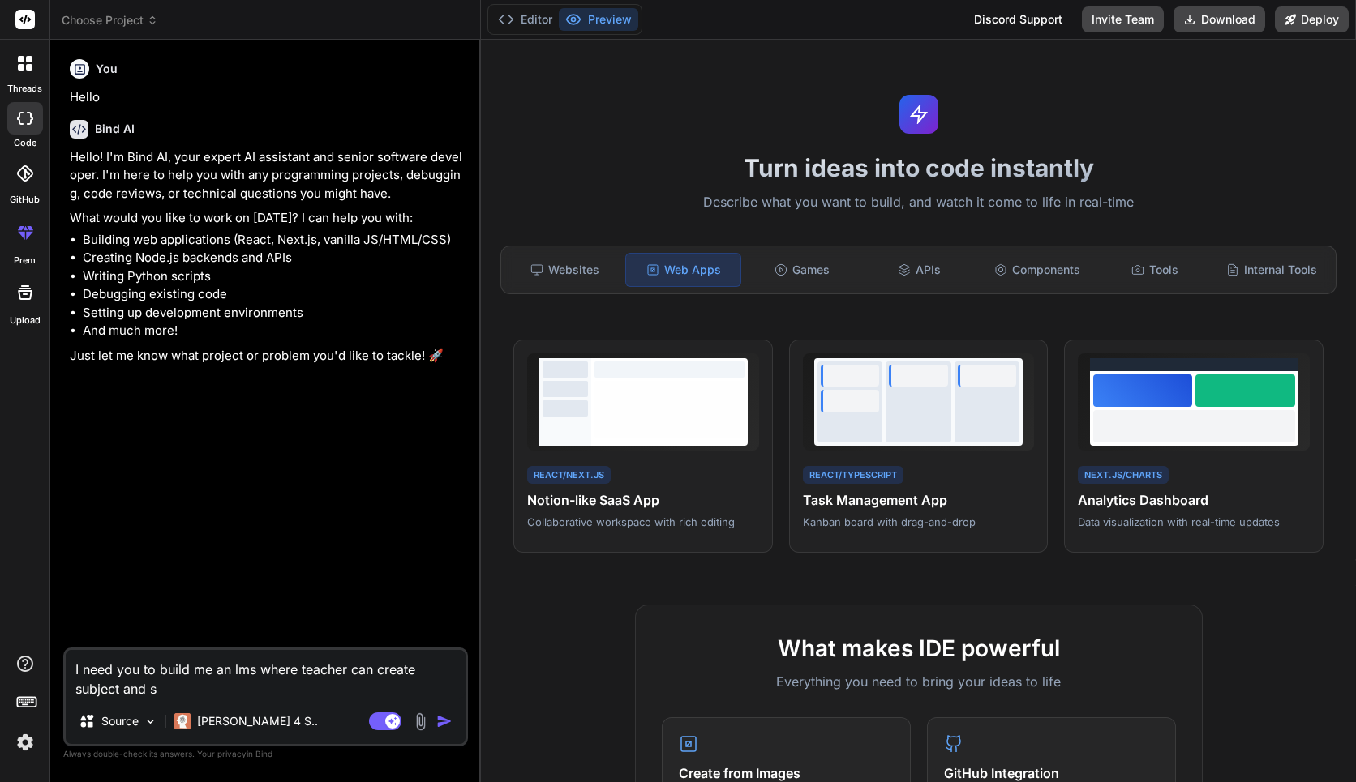
type textarea "x"
type textarea "I need you to build me an lms where teacher can create subject and stu"
type textarea "x"
type textarea "I need you to build me an lms where teacher can create subject and stud"
type textarea "x"
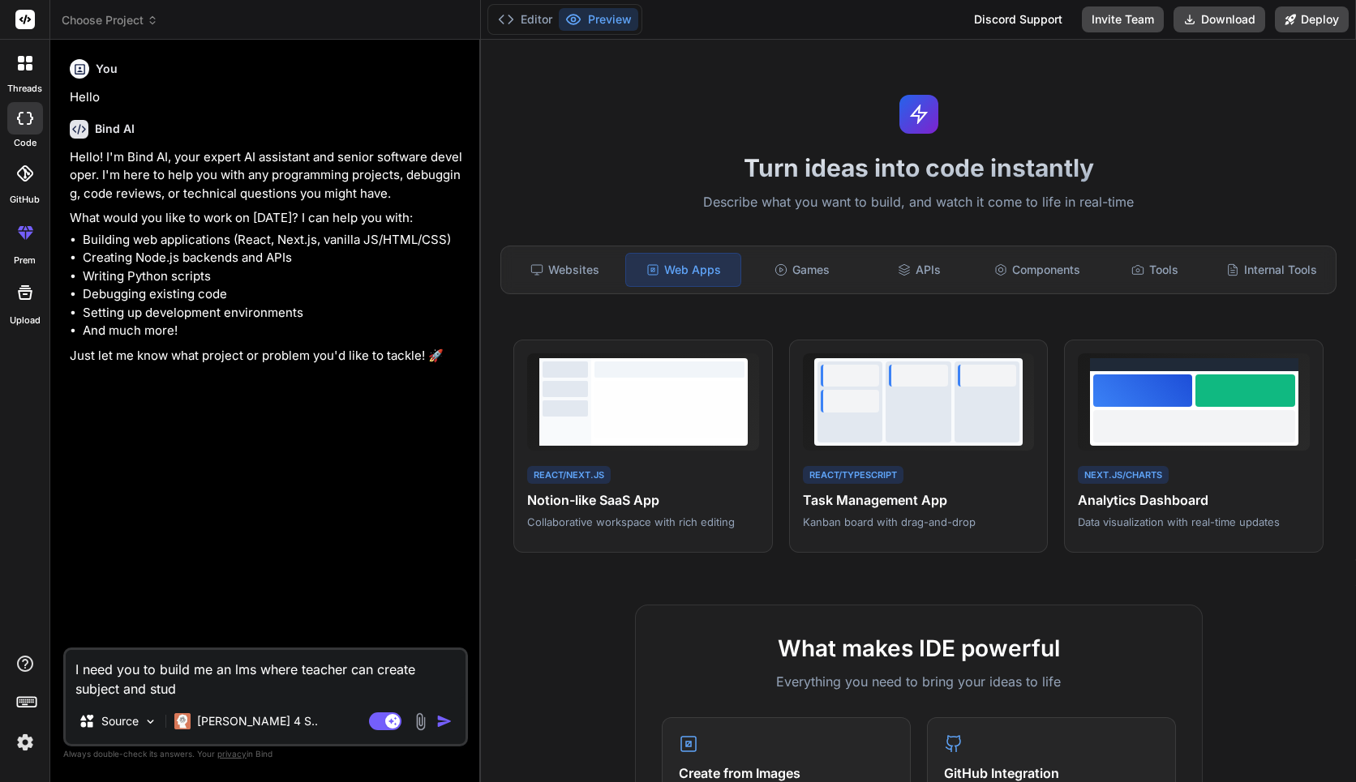
type textarea "I need you to build me an lms where teacher can create subject and stude"
type textarea "x"
type textarea "I need you to build me an lms where teacher can create subject and stude"
type textarea "x"
type textarea "I need you to build me an lms where teacher can create subject and stude"
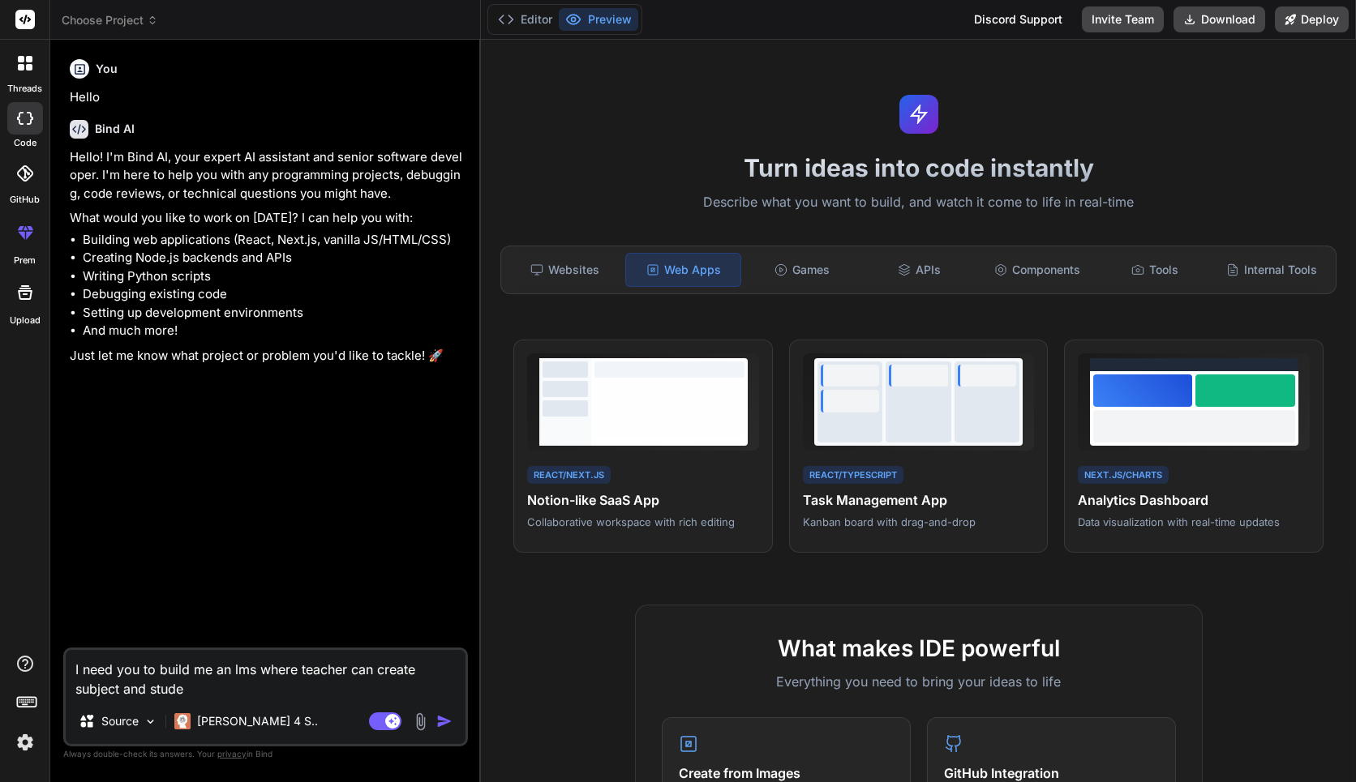
type textarea "x"
type textarea "I need you to build me an lms where teacher can create subject and studen"
type textarea "x"
type textarea "I need you to build me an lms where teacher can create subject and studenn"
type textarea "x"
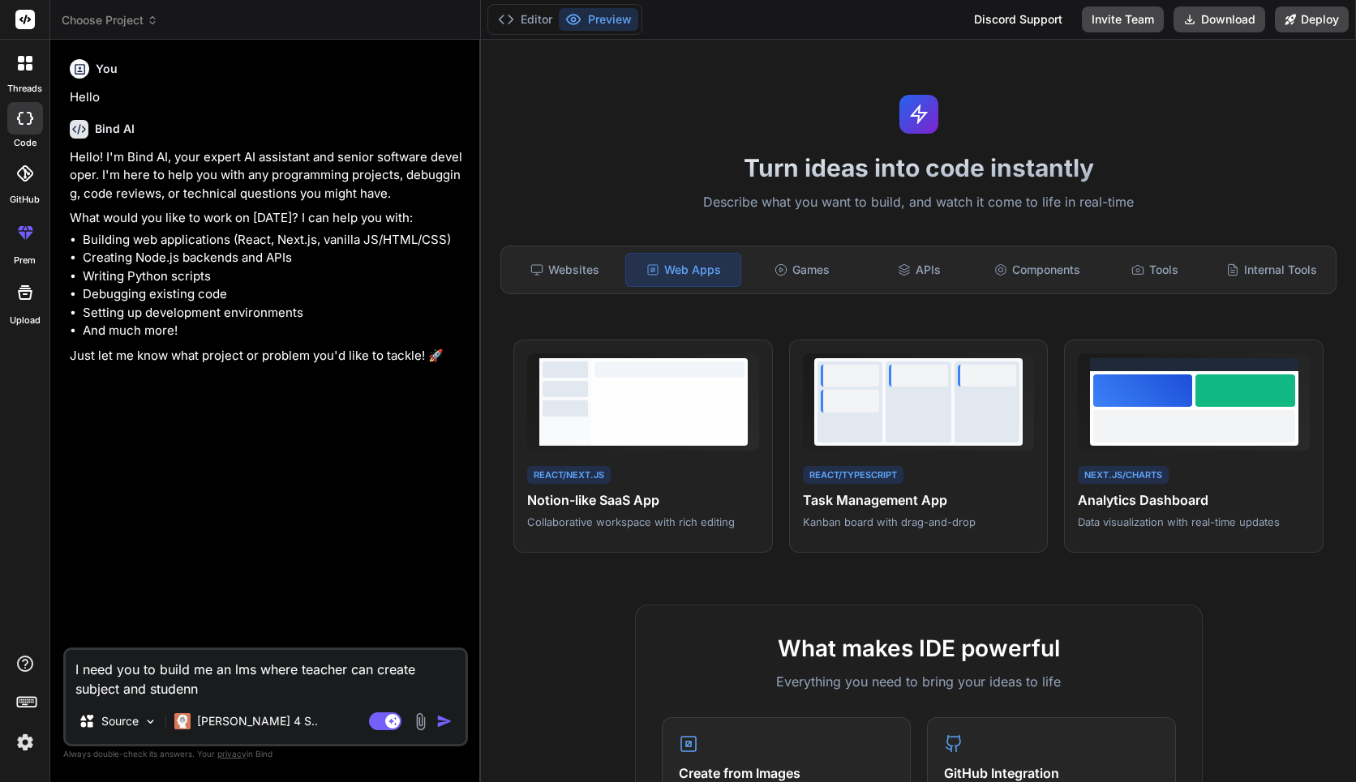
type textarea "I need you to build me an lms where teacher can create subject and studennt"
type textarea "x"
type textarea "I need you to build me an lms where teacher can create subject and studennt"
type textarea "x"
type textarea "I need you to build me an lms where teacher can create subject and studennt c"
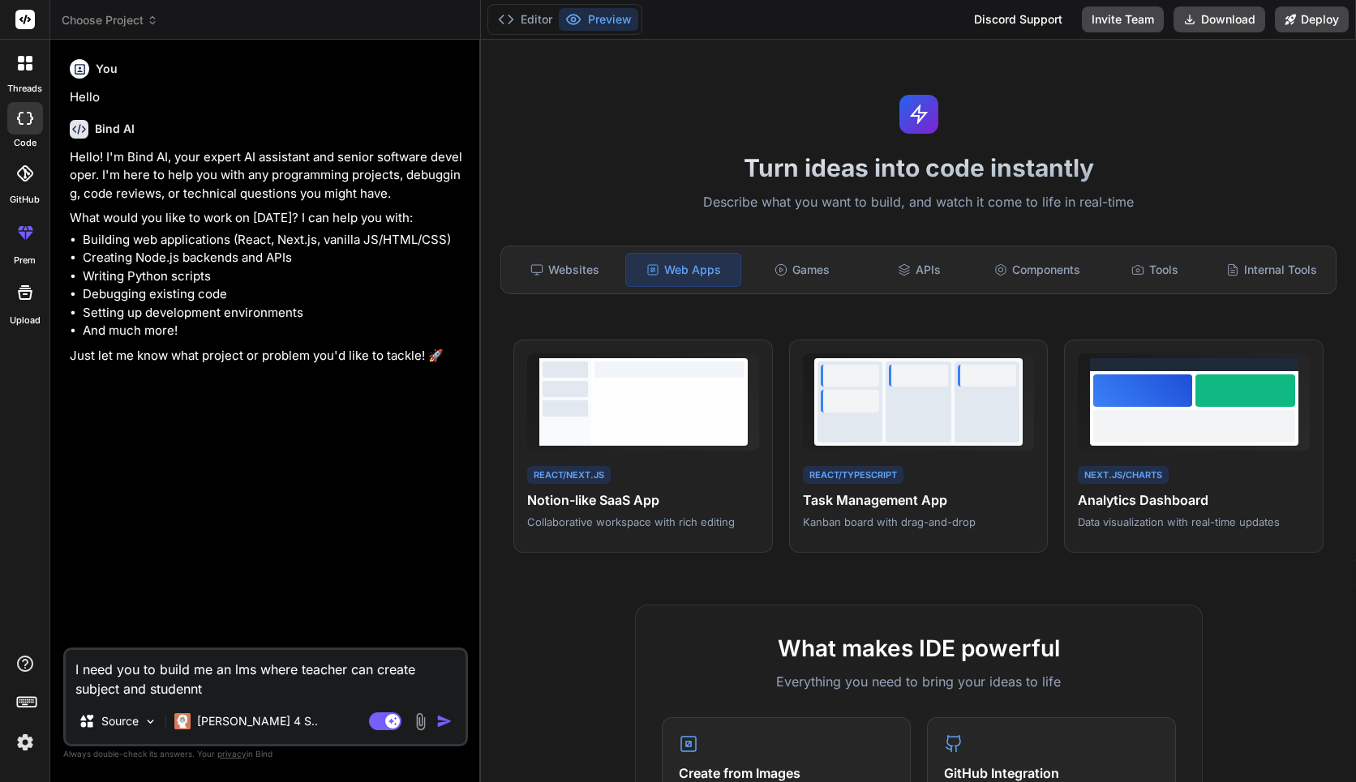
type textarea "x"
type textarea "I need you to build me an lms where teacher can create subject and studennt ca"
type textarea "x"
type textarea "I need you to build me an lms where teacher can create subject and studennt can"
type textarea "x"
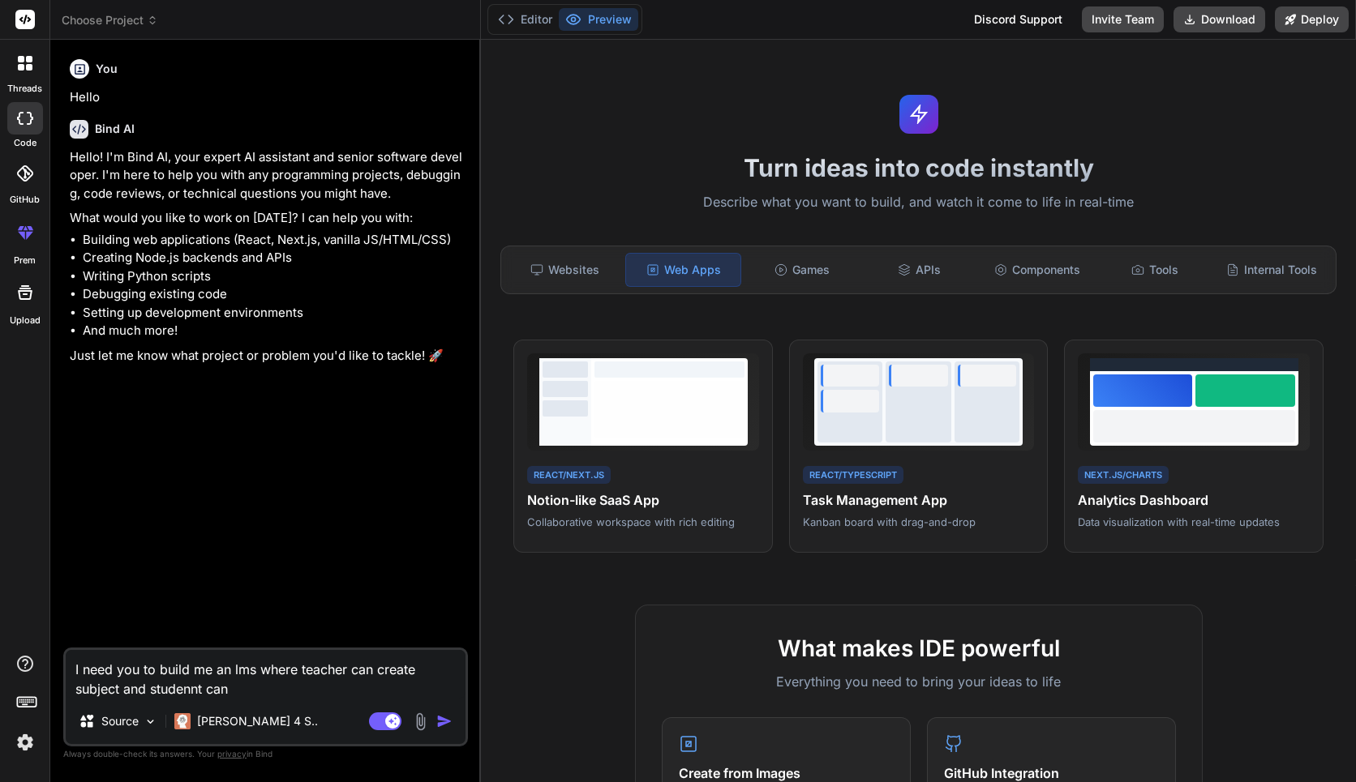
type textarea "I need you to build me an lms where teacher can create subject and studennt can"
type textarea "x"
type textarea "I need you to build me an lms where teacher can create subject and studennt can…"
type textarea "x"
type textarea "I need you to build me an lms where teacher can create subject and studennt can…"
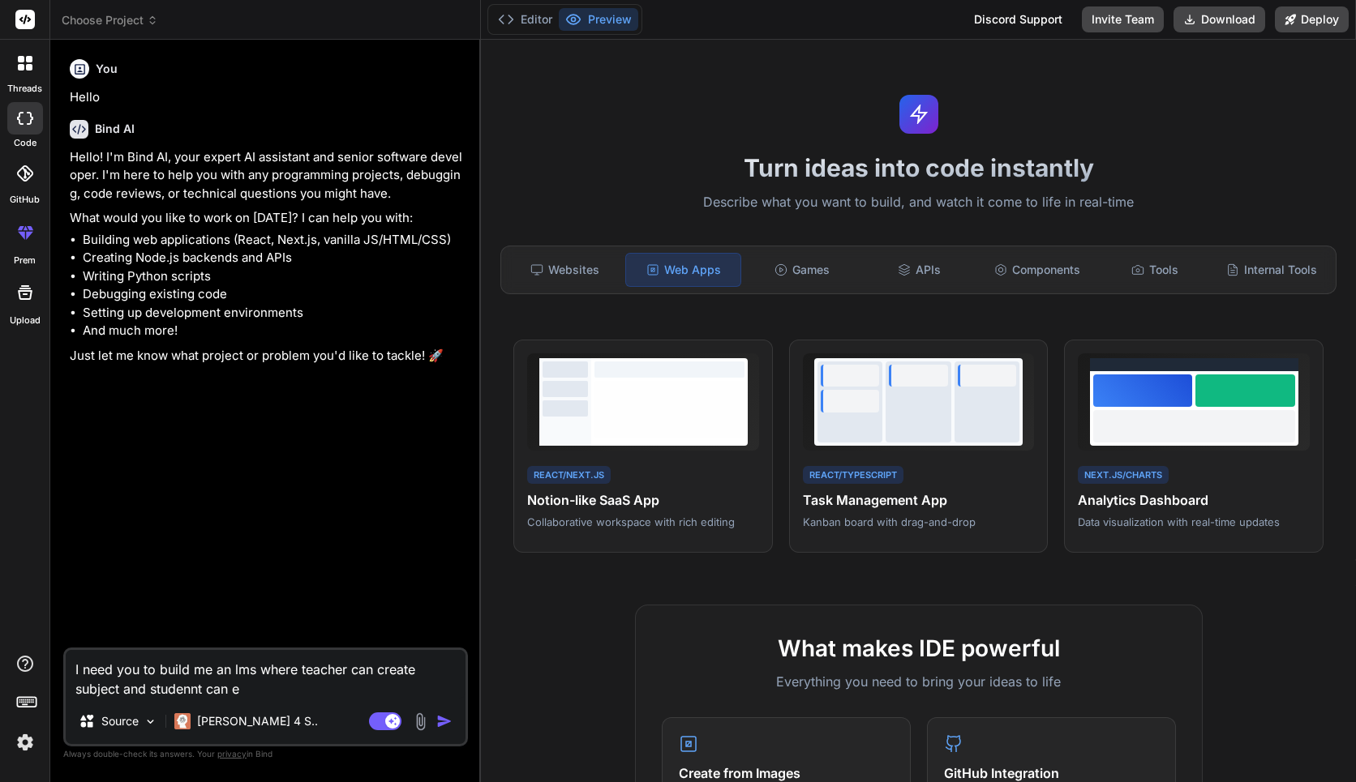
type textarea "x"
type textarea "I need you to build me an lms where teacher can create subject and studennt can…"
type textarea "x"
type textarea "I need you to build me an lms where teacher can create subject and studennt can…"
type textarea "x"
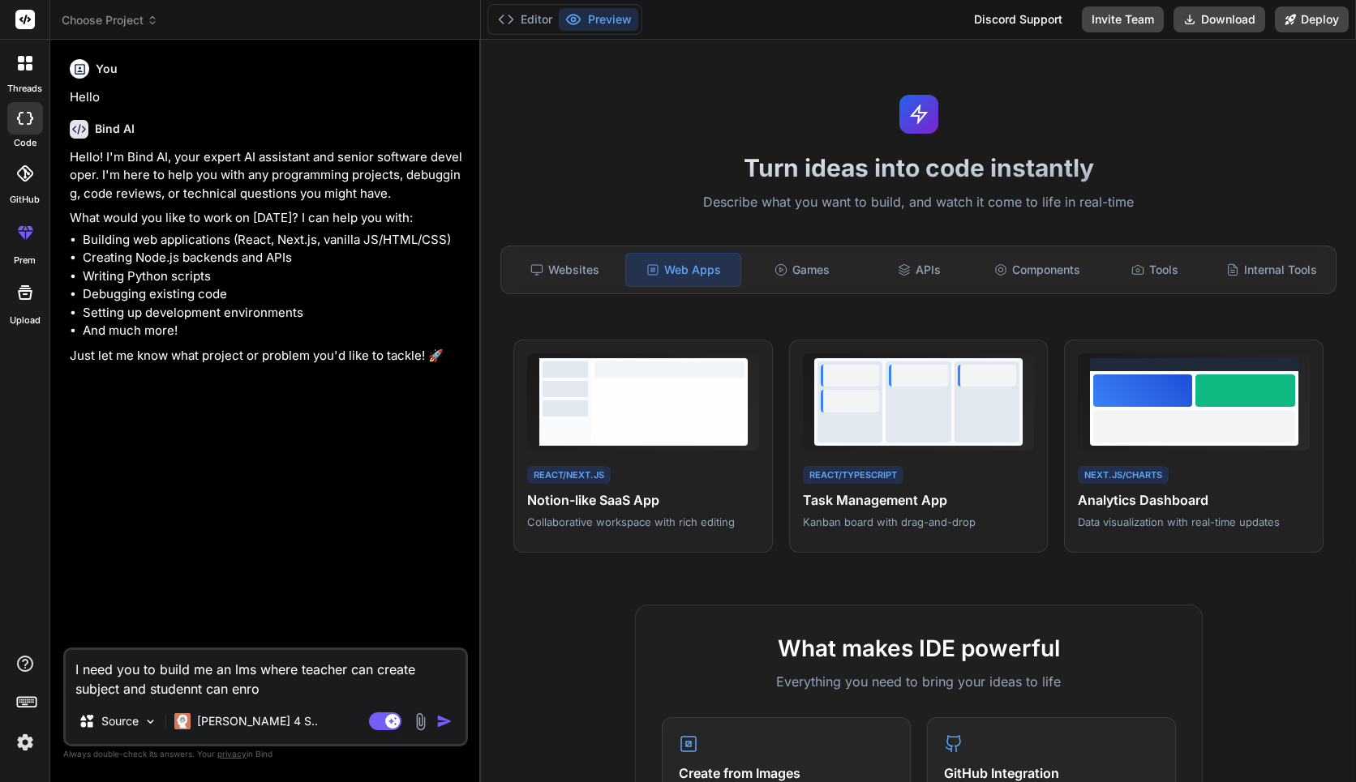
type textarea "I need you to build me an lms where teacher can create subject and studennt can…"
type textarea "x"
type textarea "I need you to build me an lms where teacher can create subject and studennt can…"
type textarea "x"
type textarea "I need you to build me an lms where teacher can create subject and studennt can…"
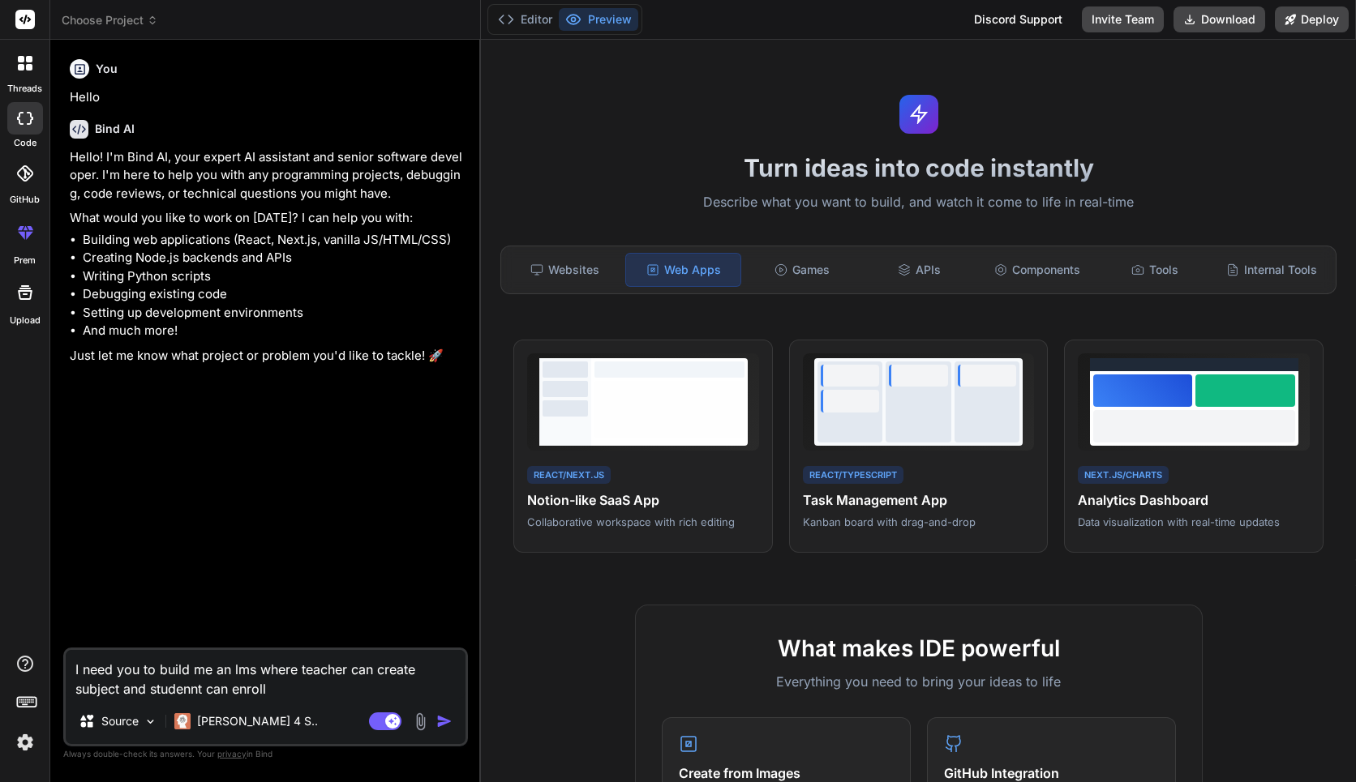
type textarea "x"
type textarea "I need you to build me an lms where teacher can create subject and studennt can…"
type textarea "x"
type textarea "I need you to build me an lms where teacher can create subject and studennt can…"
type textarea "x"
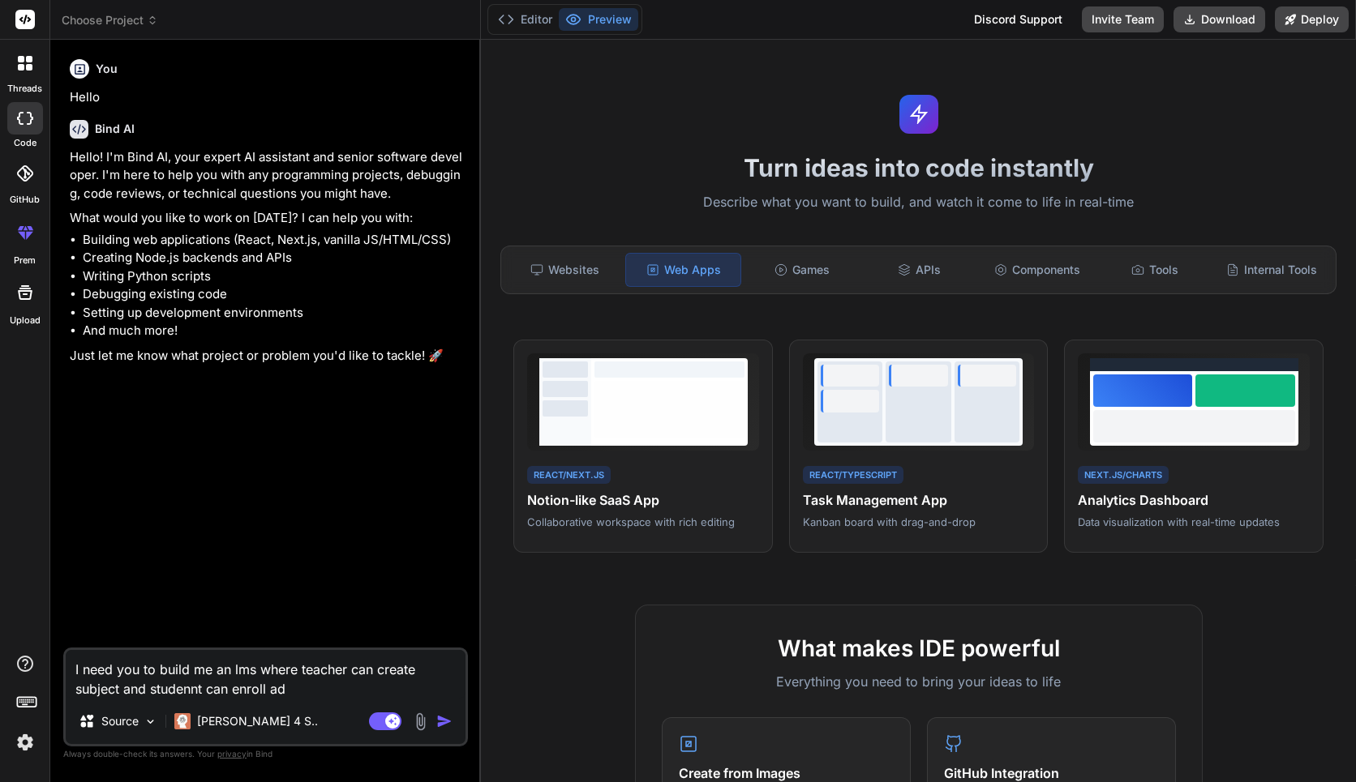
type textarea "I need you to build me an lms where teacher can create subject and studennt can…"
type textarea "x"
type textarea "I need you to build me an lms where teacher can create subject and studennt can…"
type textarea "x"
type textarea "I need you to build me an lms where teacher can create subject and studennt can…"
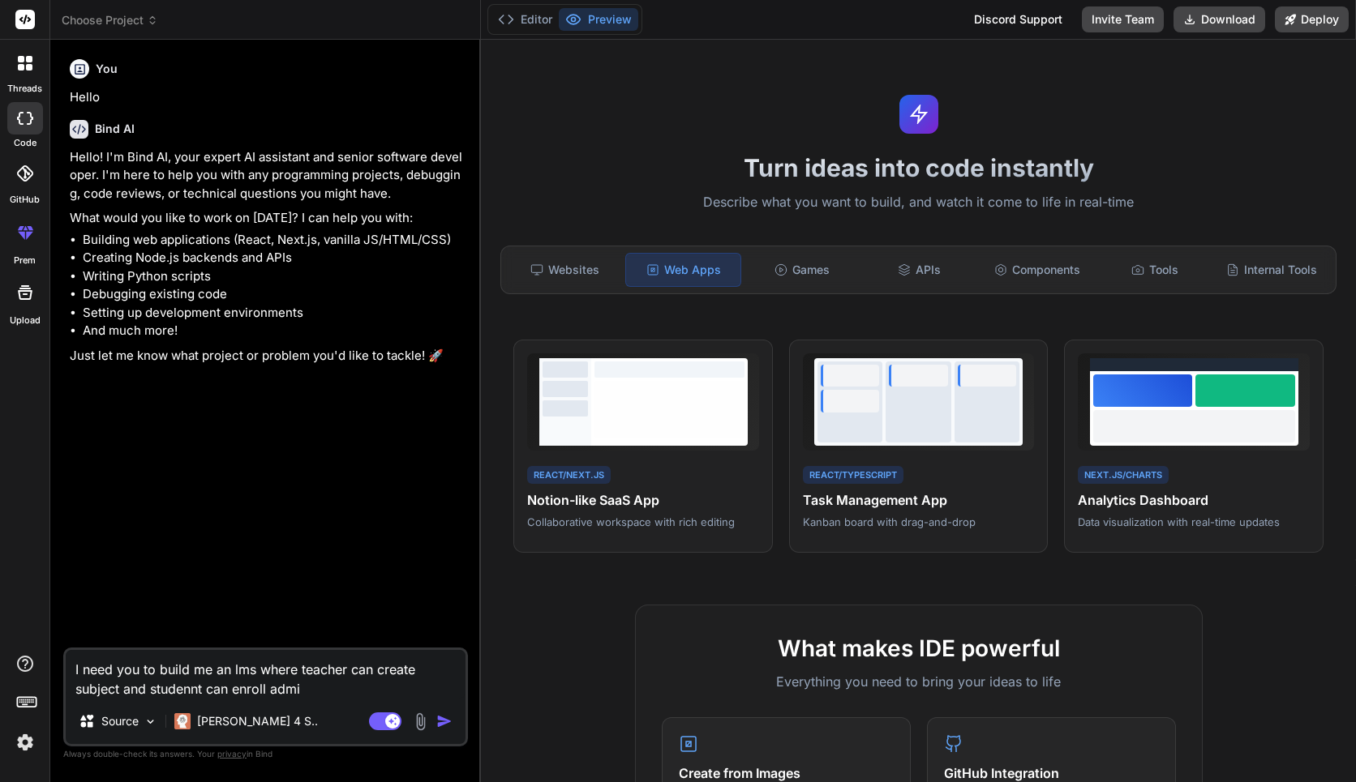
type textarea "x"
type textarea "I need you to build me an lms where teacher can create subject and studennt can…"
type textarea "x"
type textarea "I need you to build me an lms where teacher can create subject and studennt can…"
type textarea "x"
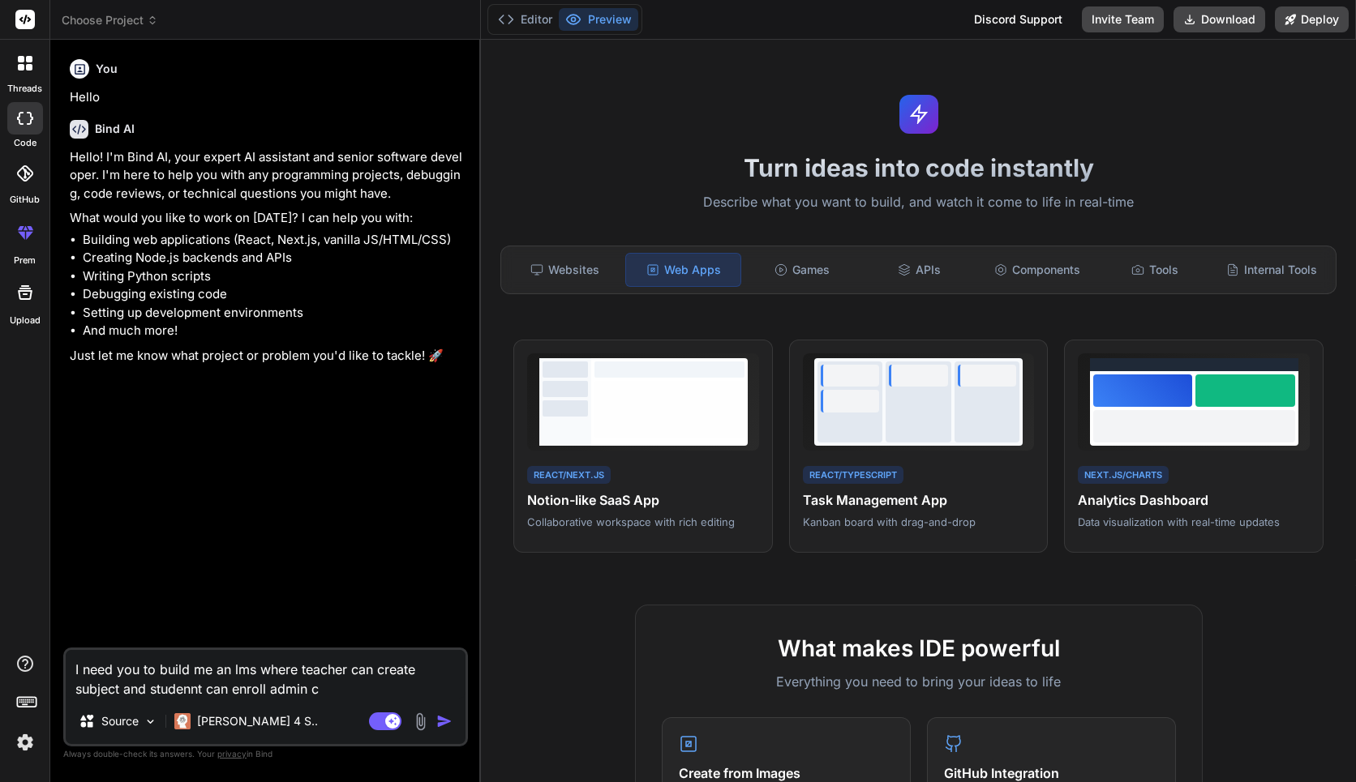
type textarea "I need you to build me an lms where teacher can create subject and studennt can…"
type textarea "x"
type textarea "I need you to build me an lms where teacher can create subject and studennt can…"
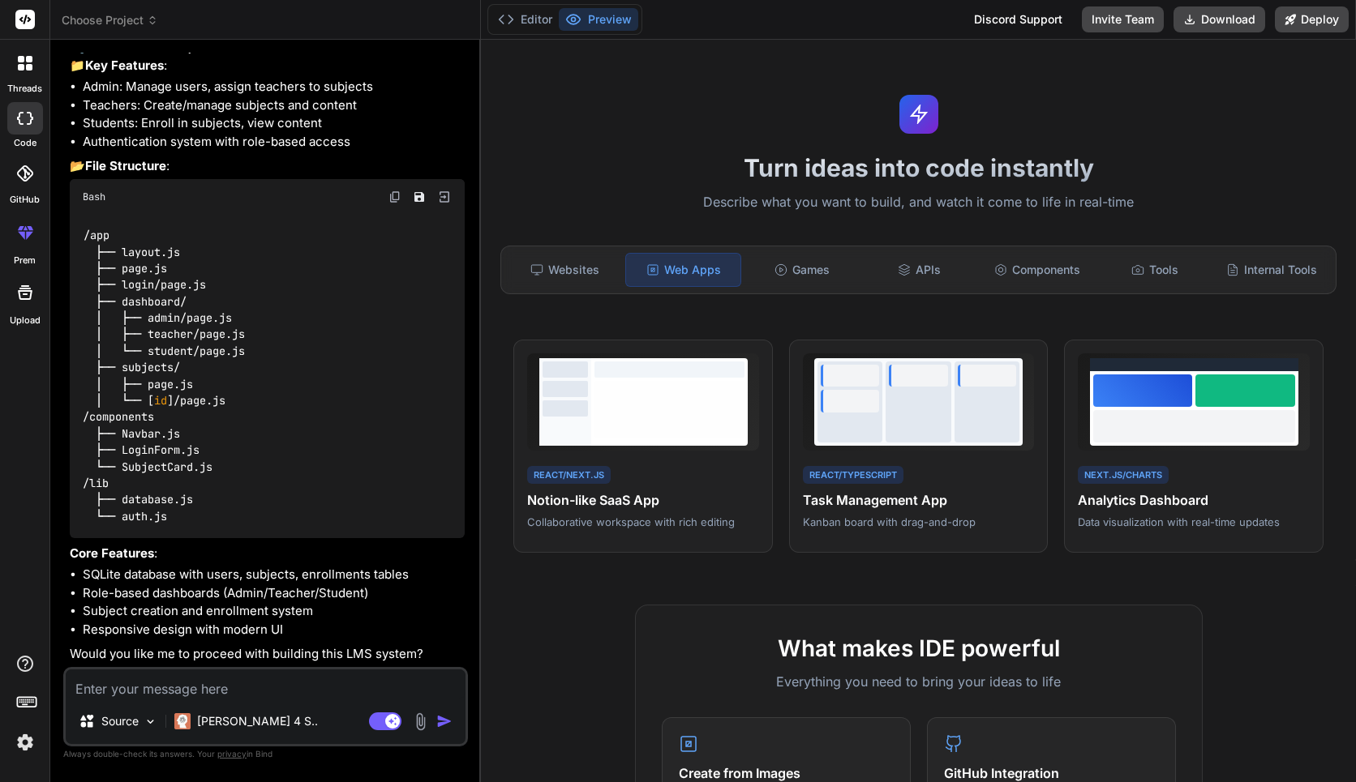
scroll to position [516, 0]
click at [332, 684] on textarea at bounding box center [266, 684] width 400 height 29
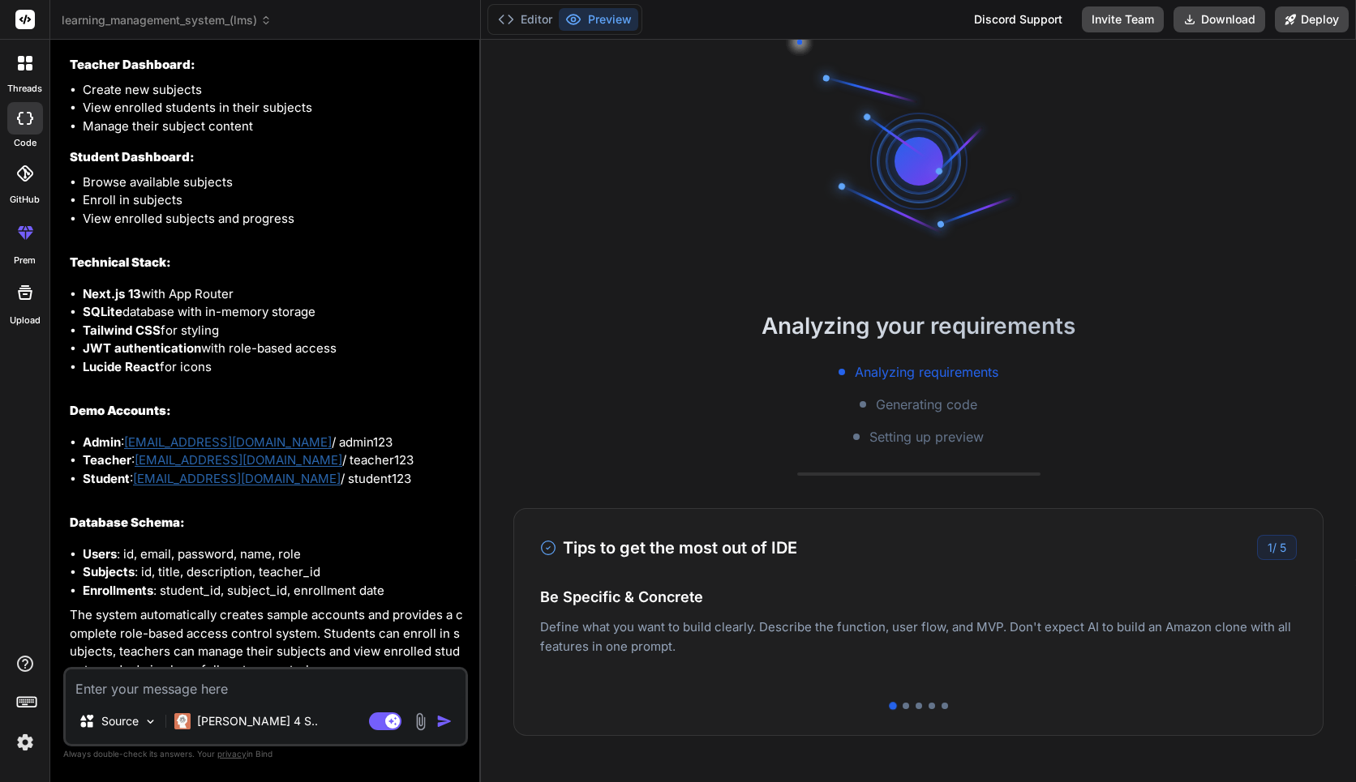
scroll to position [2225, 0]
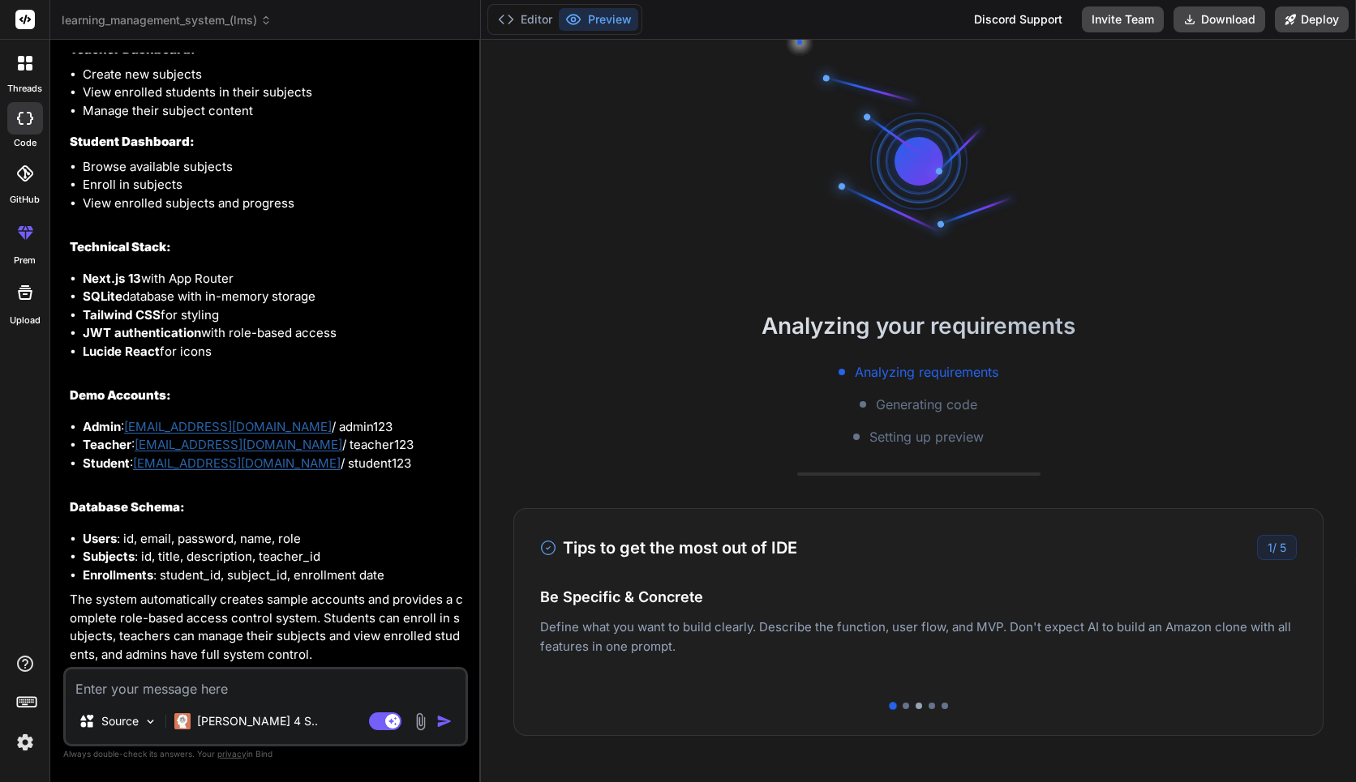
click at [916, 708] on div at bounding box center [918, 706] width 6 height 6
click at [917, 707] on div at bounding box center [919, 706] width 8 height 8
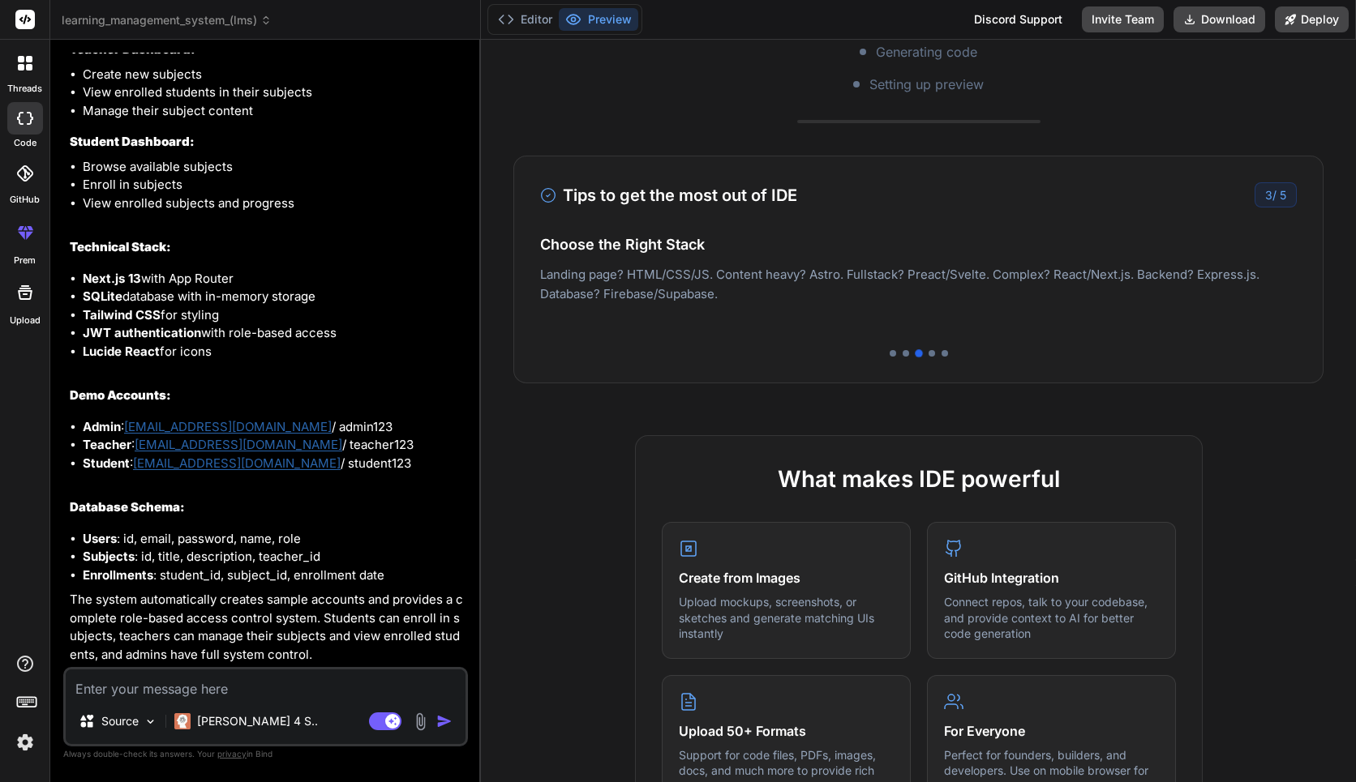
scroll to position [0, 0]
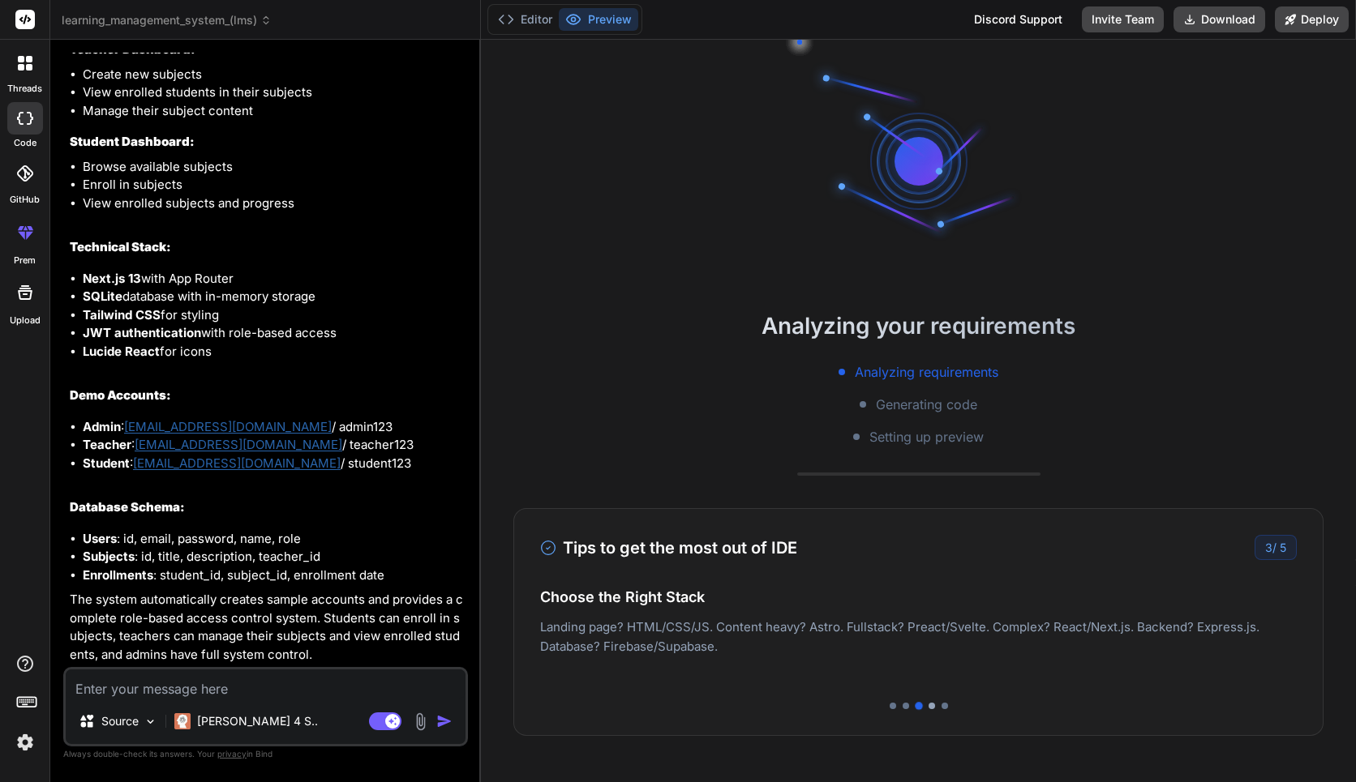
click at [928, 704] on div at bounding box center [931, 706] width 6 height 6
click at [940, 703] on div at bounding box center [918, 706] width 757 height 6
click at [945, 709] on div at bounding box center [944, 706] width 6 height 6
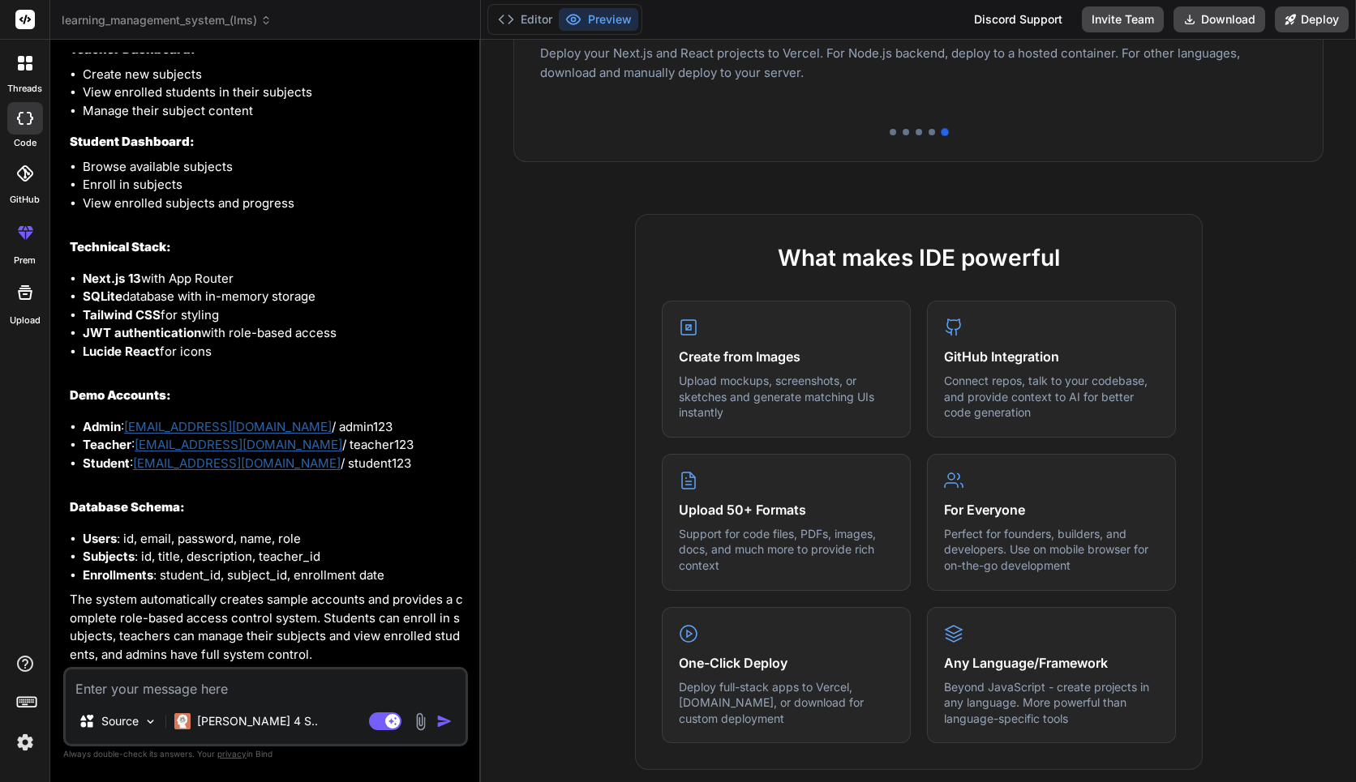
scroll to position [878, 0]
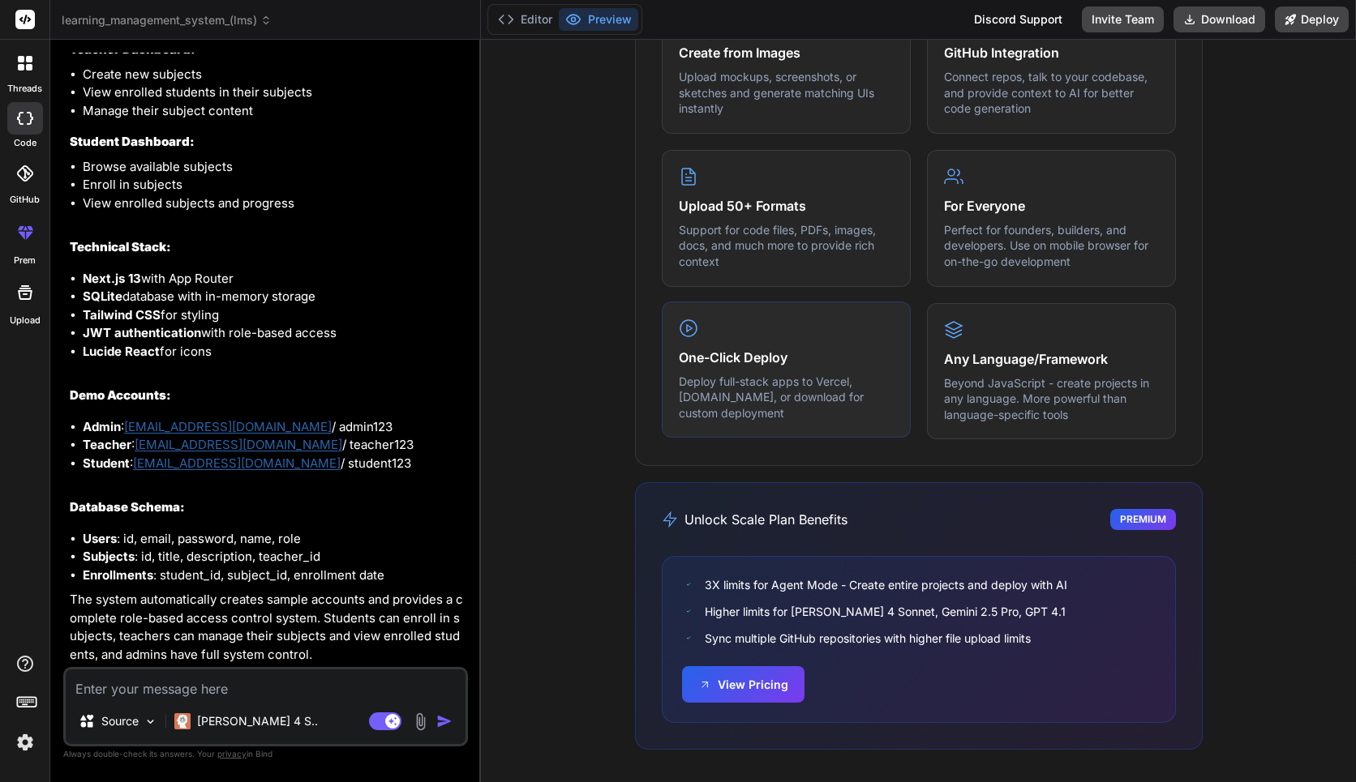
click at [770, 412] on div "One-Click Deploy Deploy full-stack apps to Vercel, Fly.io, or download for cust…" at bounding box center [786, 370] width 249 height 137
click at [536, 8] on button "Editor" at bounding box center [524, 19] width 67 height 23
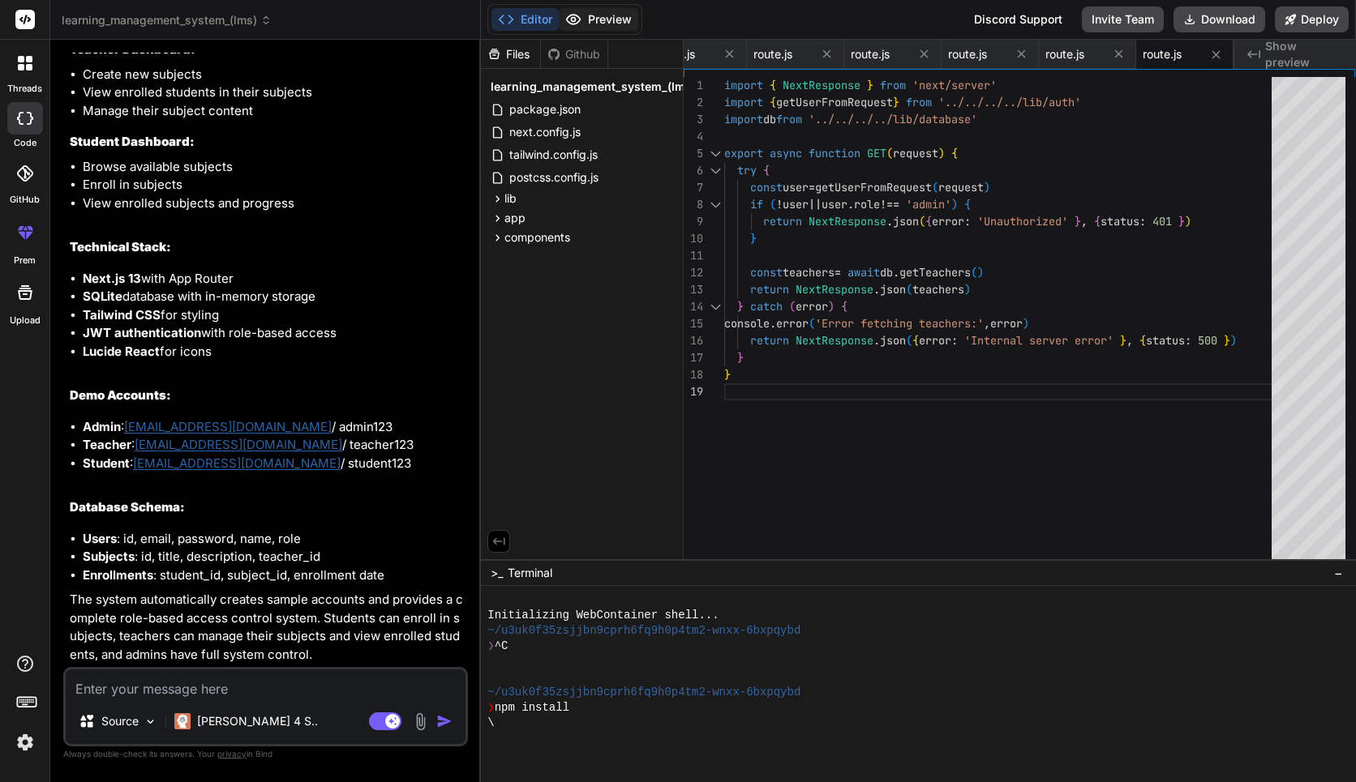
click at [588, 15] on button "Preview" at bounding box center [598, 19] width 79 height 23
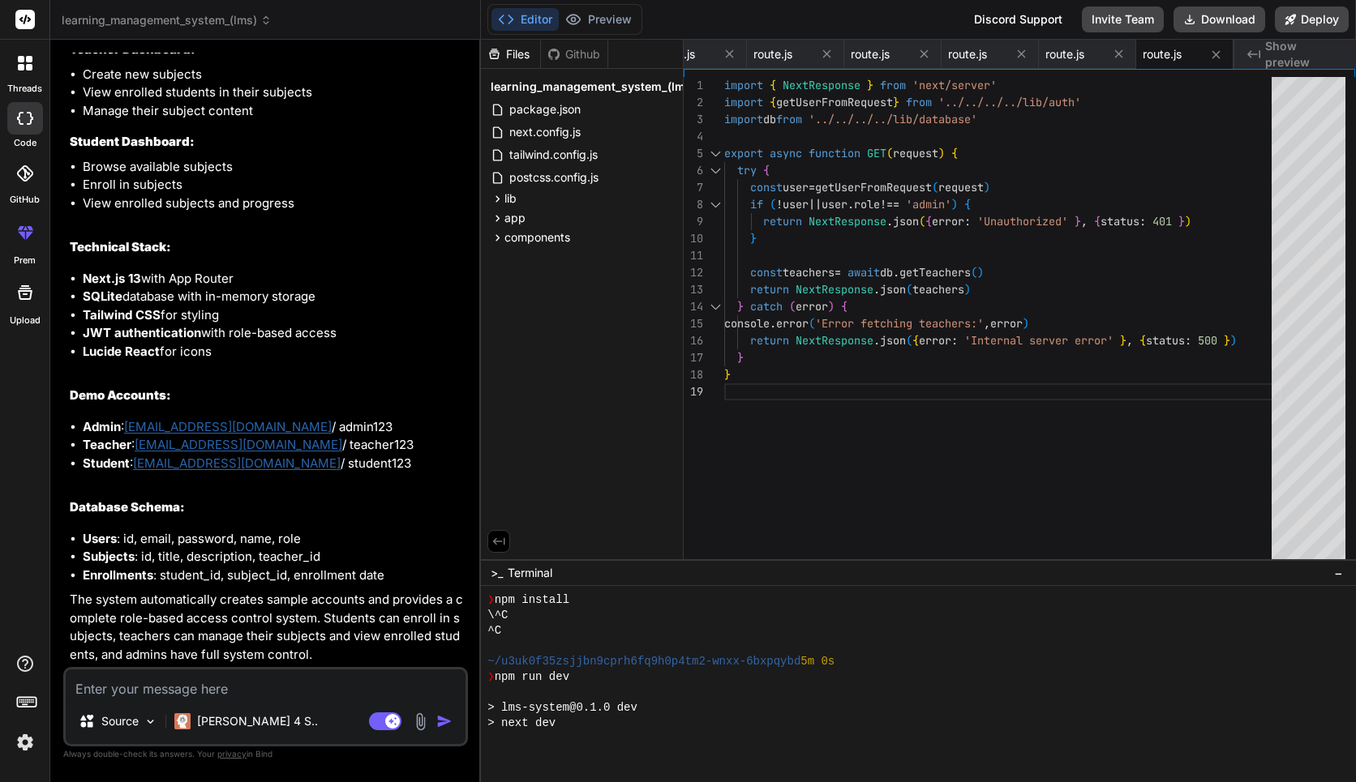
scroll to position [154, 0]
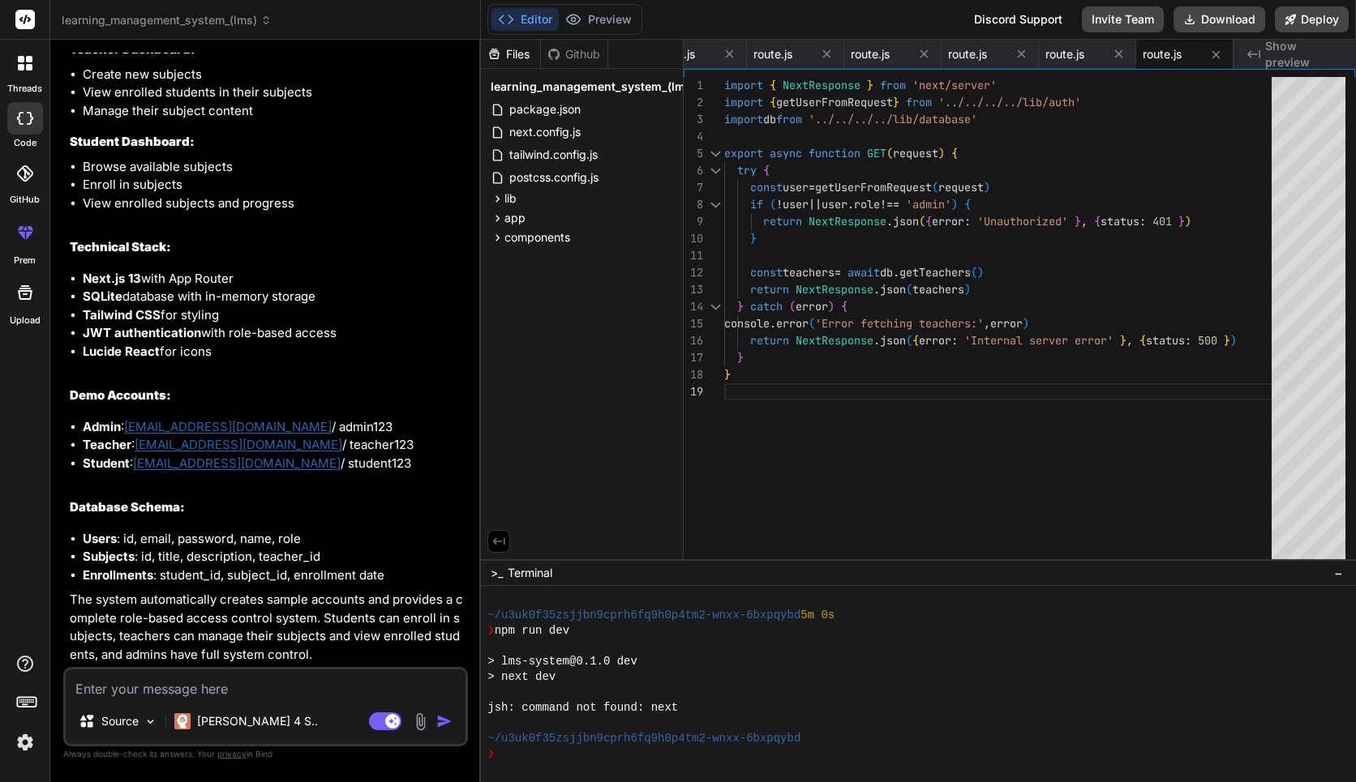
click at [294, 688] on textarea at bounding box center [266, 684] width 400 height 29
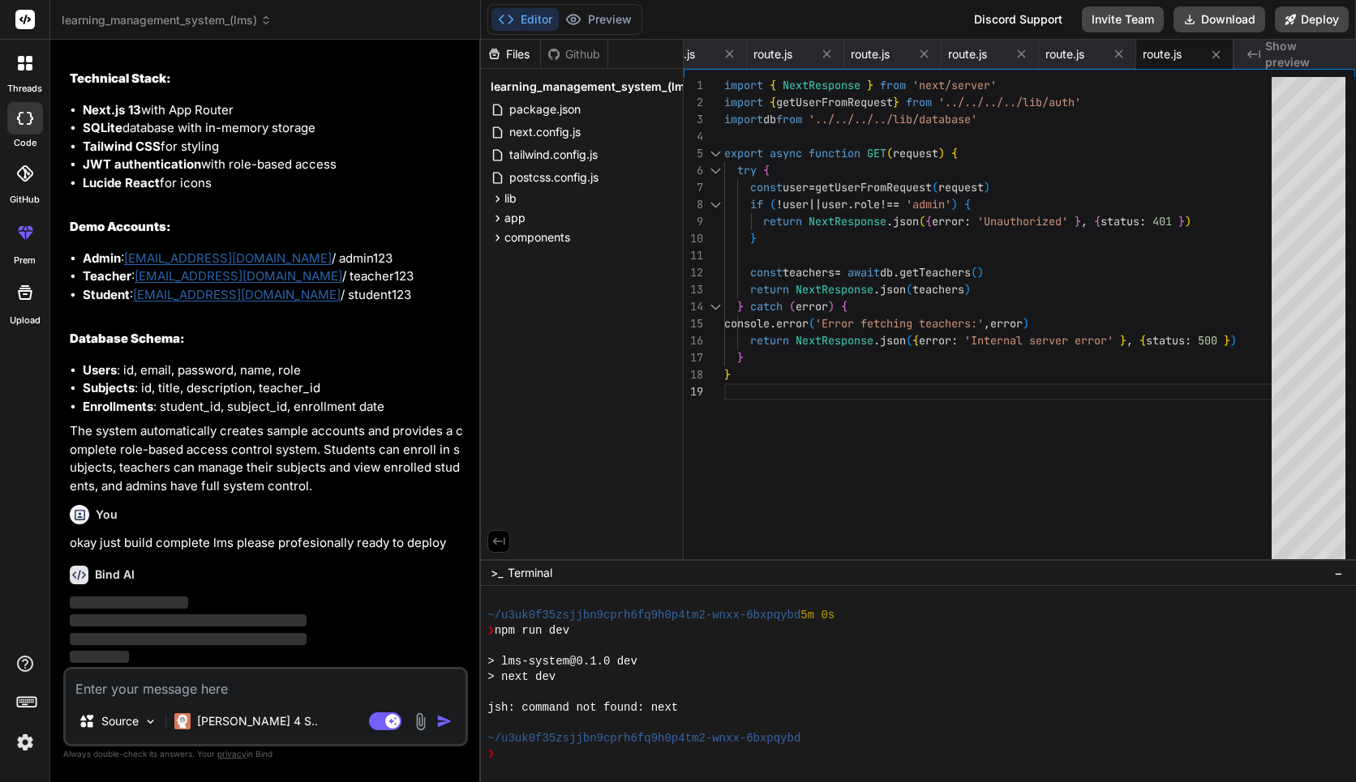
scroll to position [2393, 0]
click at [590, 750] on div "❯" at bounding box center [910, 754] width 847 height 15
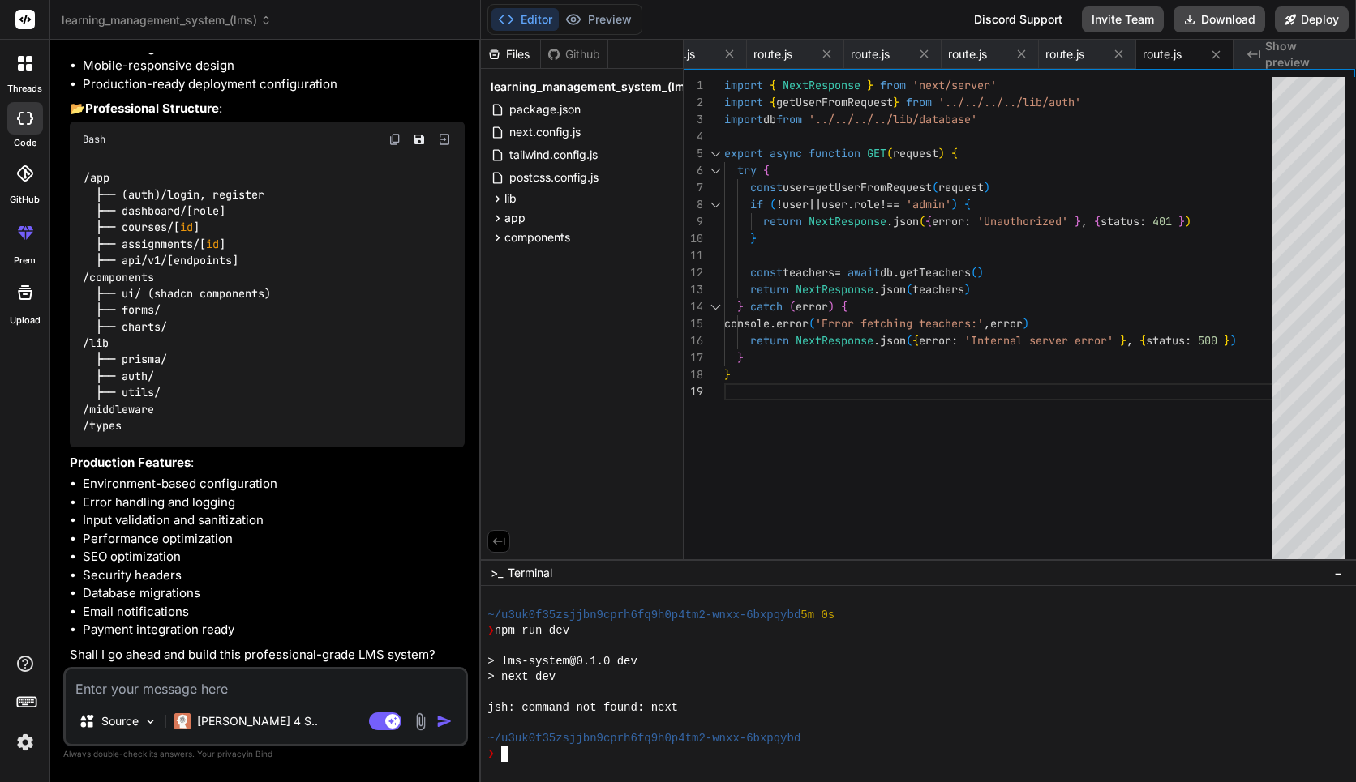
scroll to position [3171, 0]
click at [273, 691] on textarea at bounding box center [266, 684] width 400 height 29
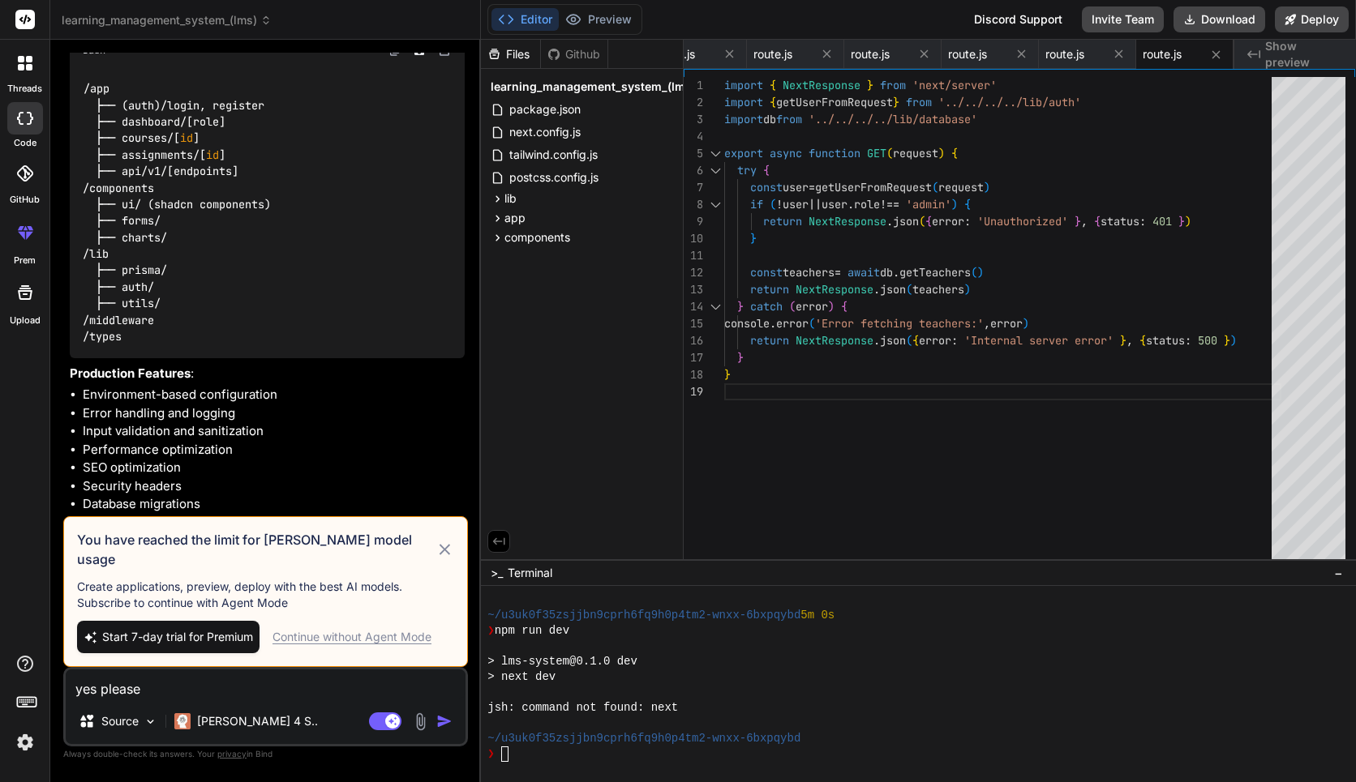
click at [242, 634] on span "Start 7-day trial for Premium" at bounding box center [177, 637] width 151 height 16
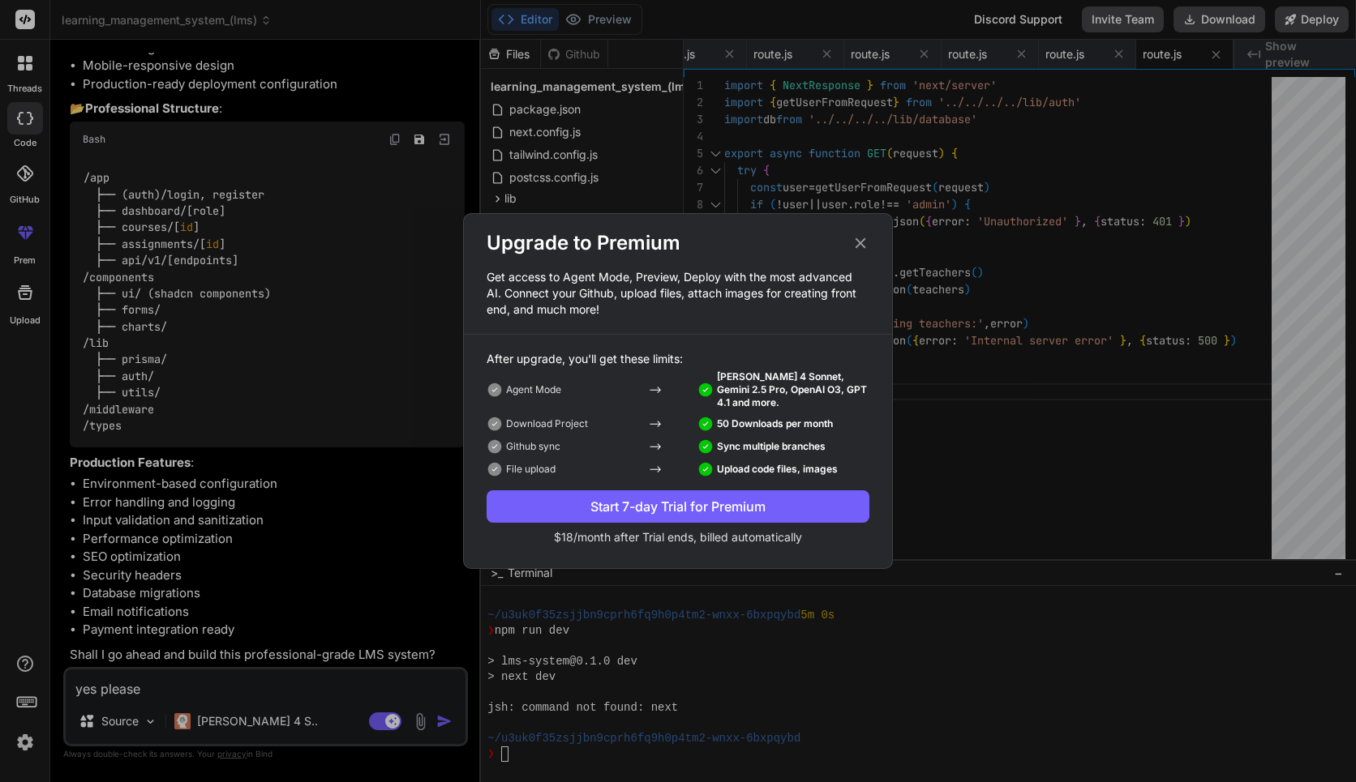
click at [594, 515] on div "Start 7-day Trial for Premium" at bounding box center [677, 506] width 383 height 19
